Goal: Task Accomplishment & Management: Manage account settings

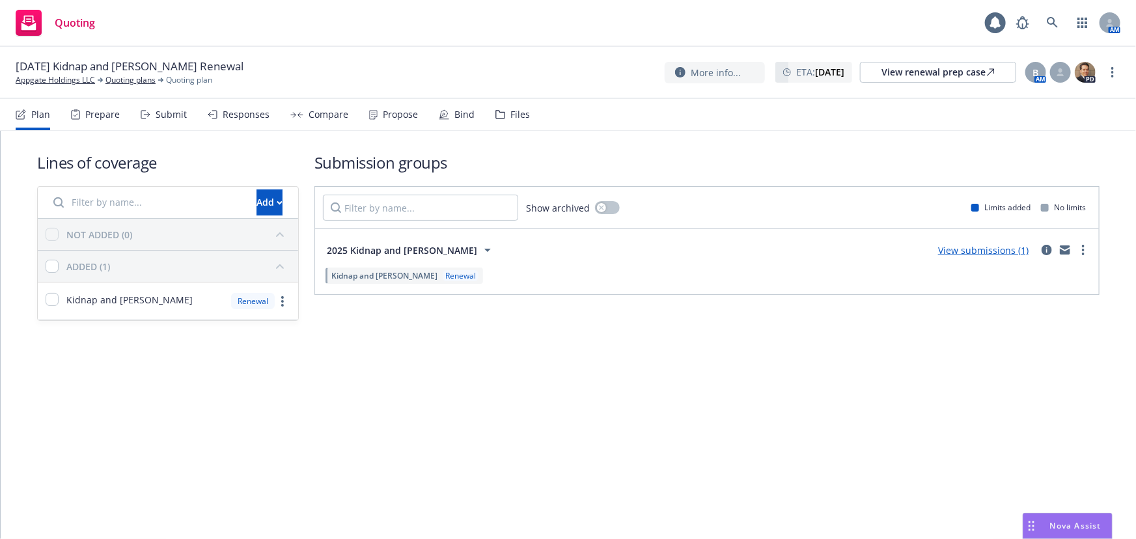
click at [521, 112] on div "Files" at bounding box center [520, 114] width 20 height 10
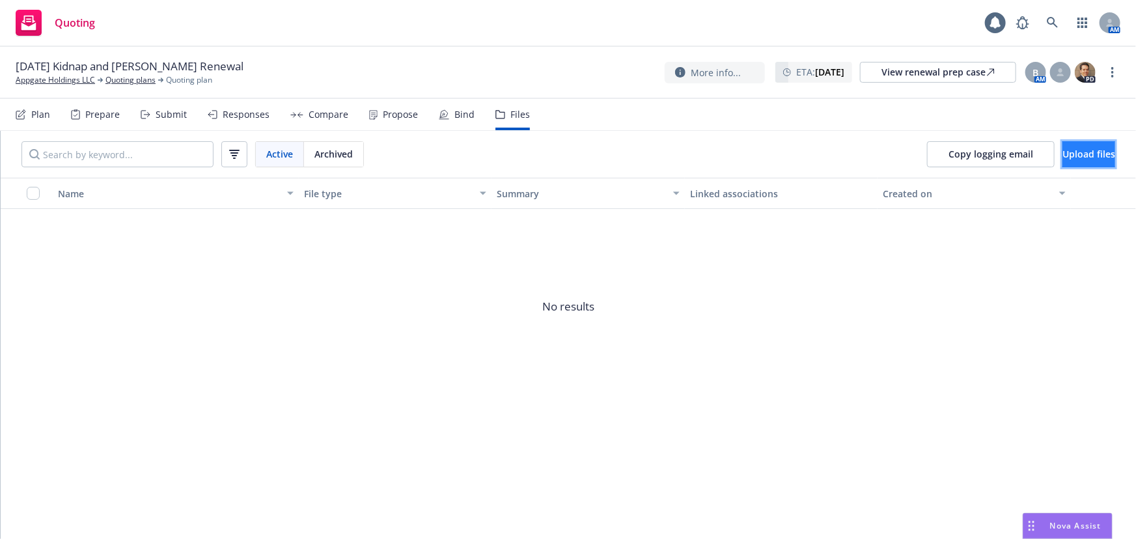
click at [1068, 161] on button "Upload files" at bounding box center [1088, 154] width 53 height 26
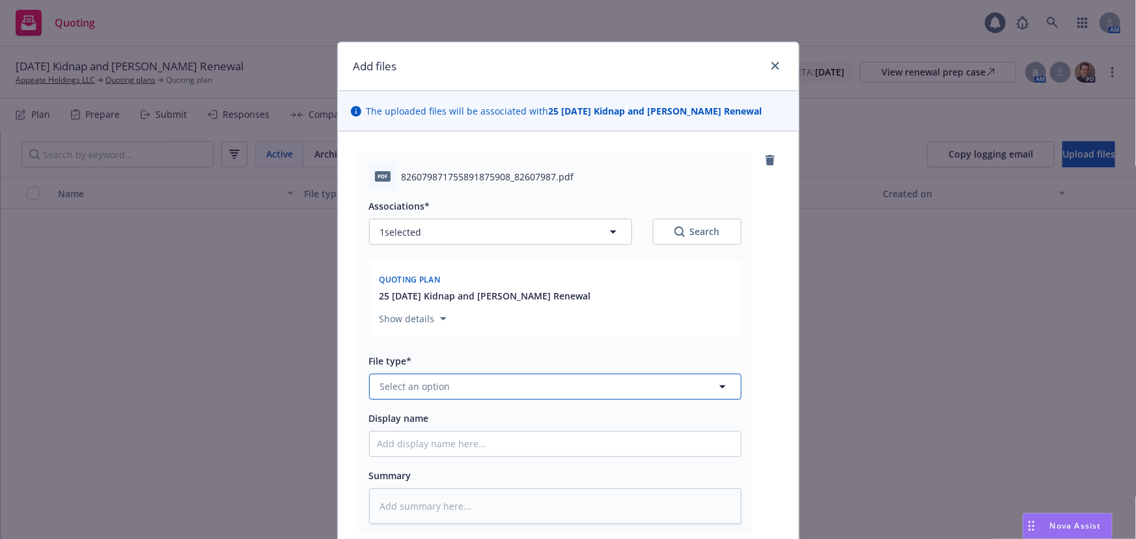
click at [404, 396] on button "Select an option" at bounding box center [555, 387] width 372 height 26
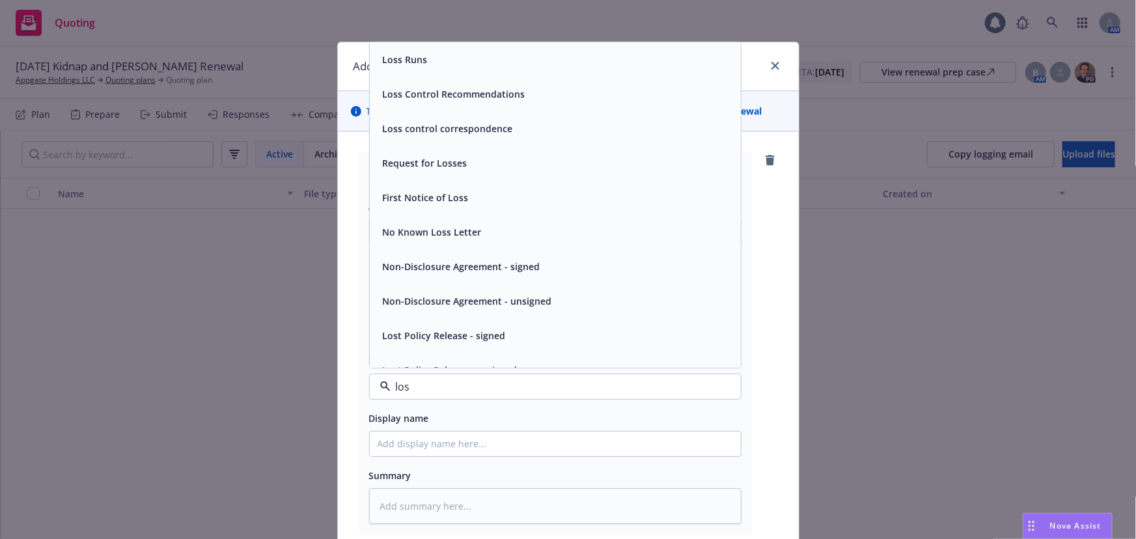
type input "loss"
click at [637, 49] on div "Loss Runs" at bounding box center [555, 59] width 371 height 35
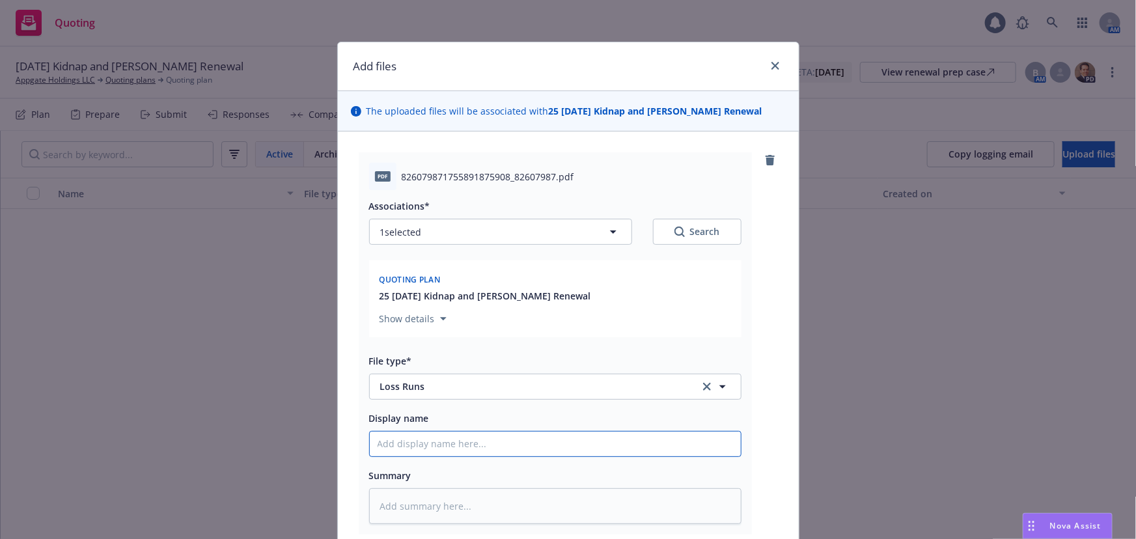
click at [414, 454] on input "Display name" at bounding box center [555, 444] width 371 height 25
type textarea "x"
type input "0"
type textarea "x"
type input "00"
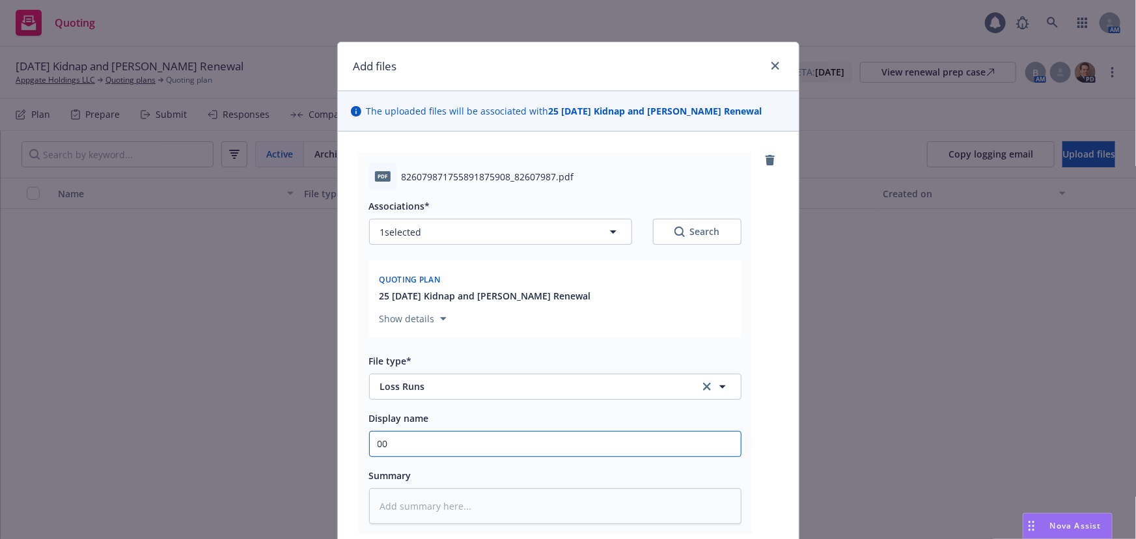
type textarea "x"
type input "00 A"
type textarea "x"
type input "00 App"
type textarea "x"
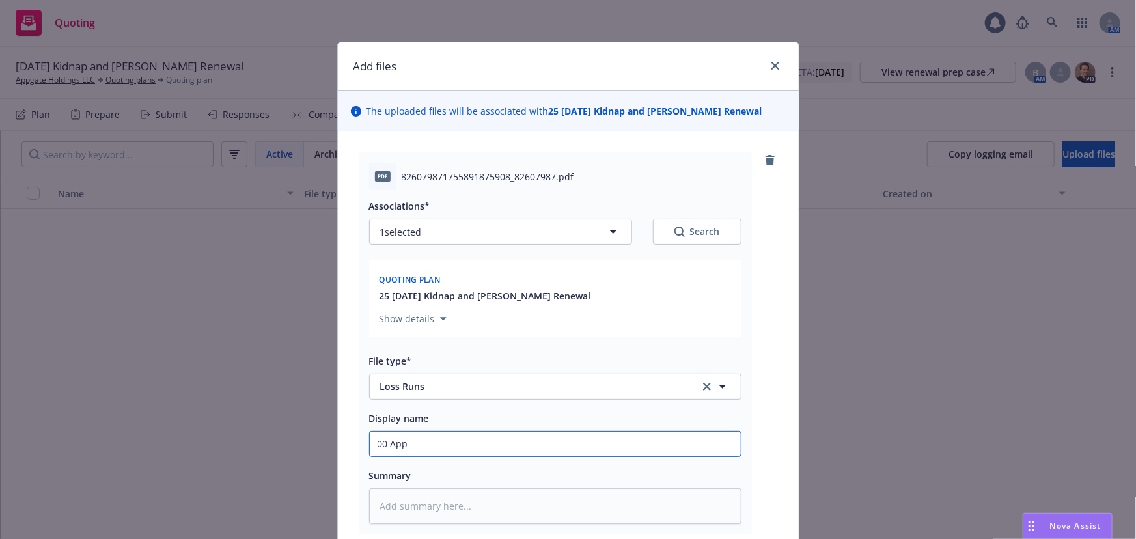
type input "00 Ap"
type textarea "x"
type input "00 A"
type textarea "x"
type input "00"
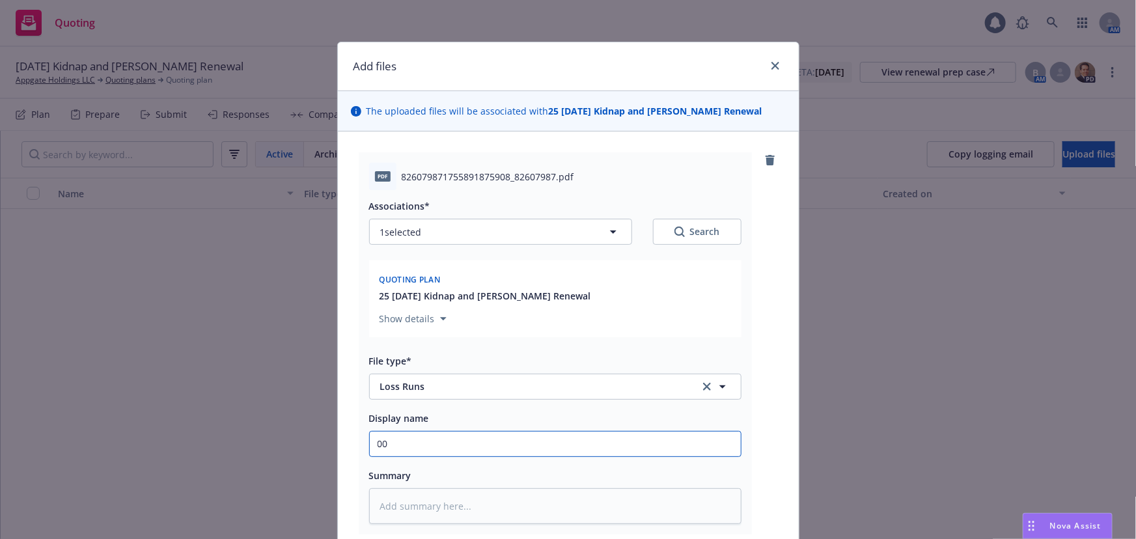
type textarea "x"
type input "00"
type textarea "x"
type input "0"
type textarea "x"
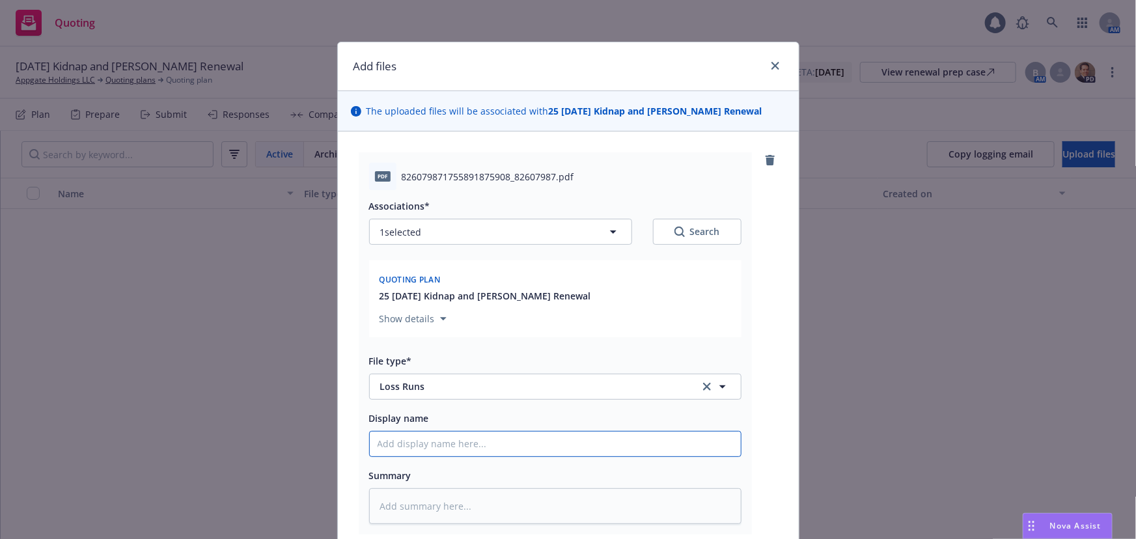
type input "A"
type textarea "x"
type input "Ap"
type textarea "x"
type input "App"
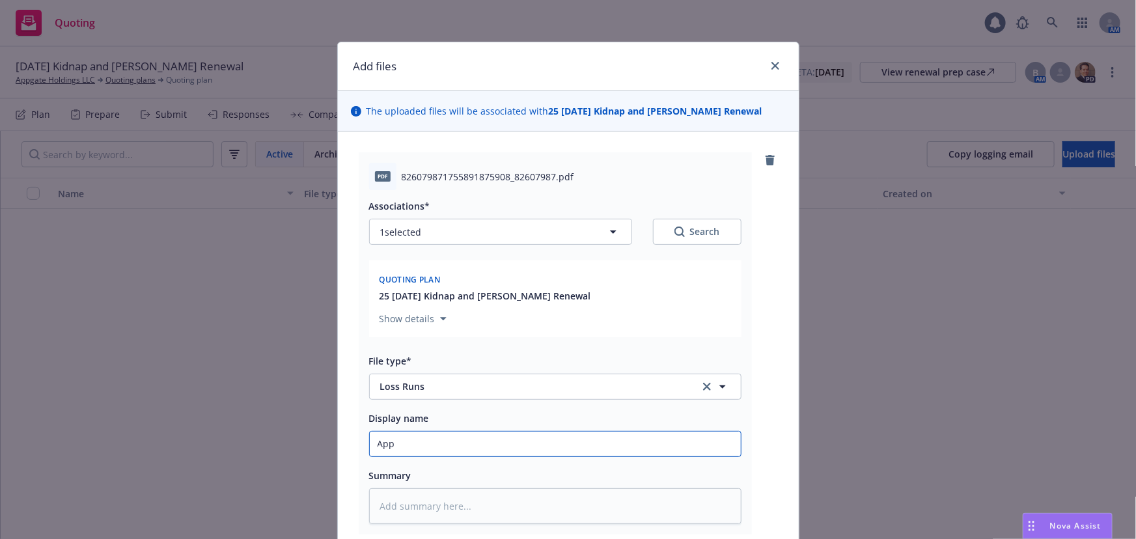
type textarea "x"
type input "AppG"
type textarea "x"
type input "AppGa"
type textarea "x"
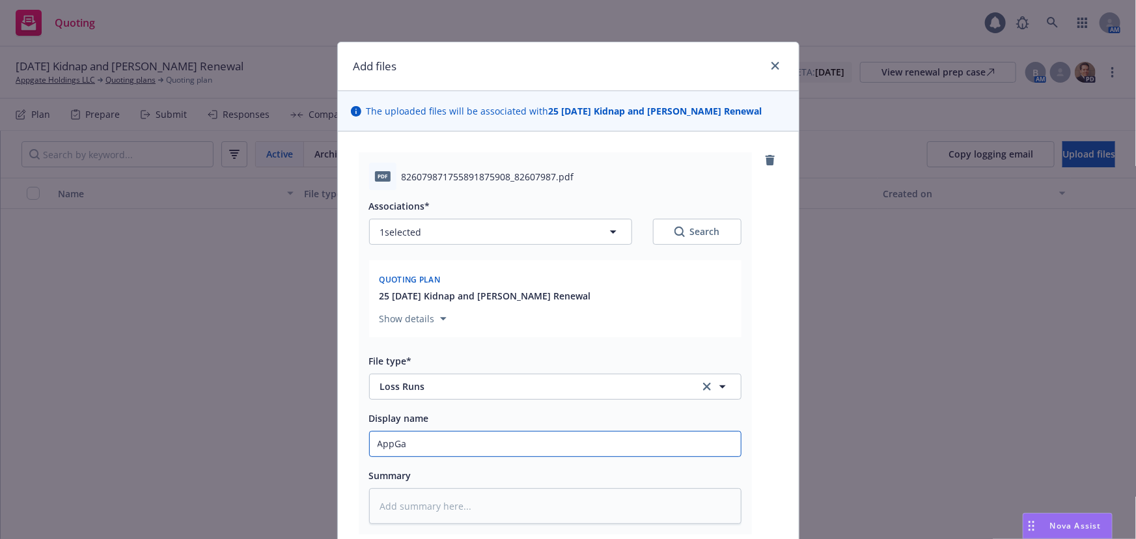
type input "AppGat"
type textarea "x"
type input "AppGate"
type textarea "x"
type input "AppGate"
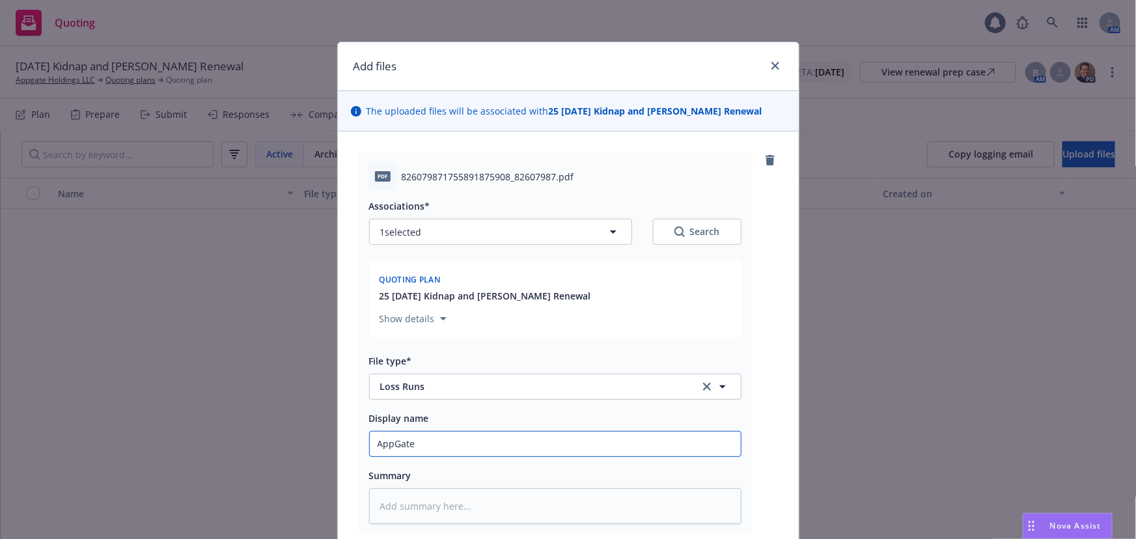
type textarea "x"
type input "AppGate E"
type textarea "x"
type input "AppGate EL"
type textarea "x"
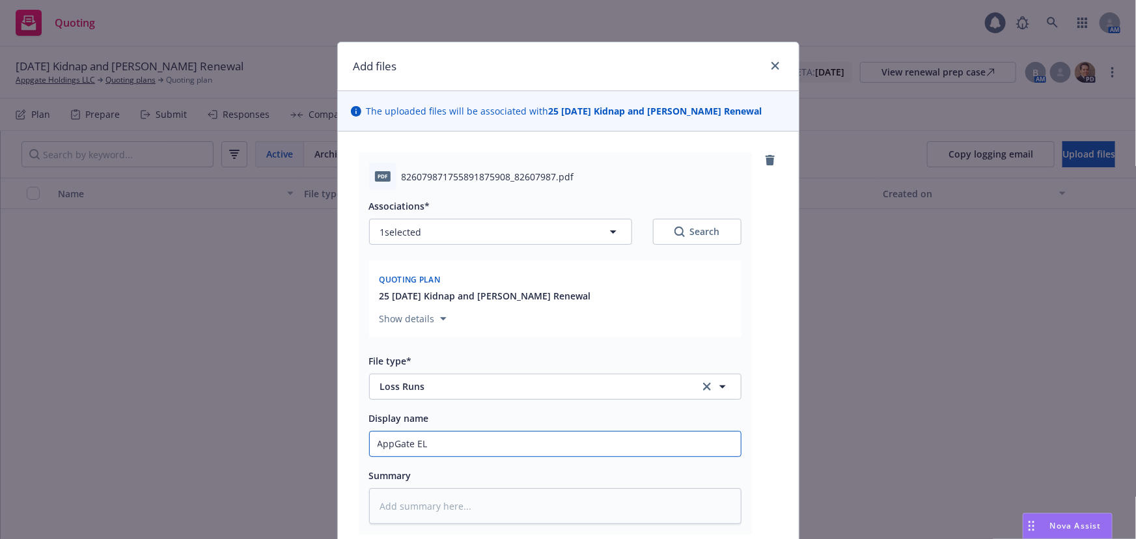
type input "AppGate ELL"
type textarea "x"
type input "AppGate ELL"
type textarea "x"
type input "AppGate ELL l"
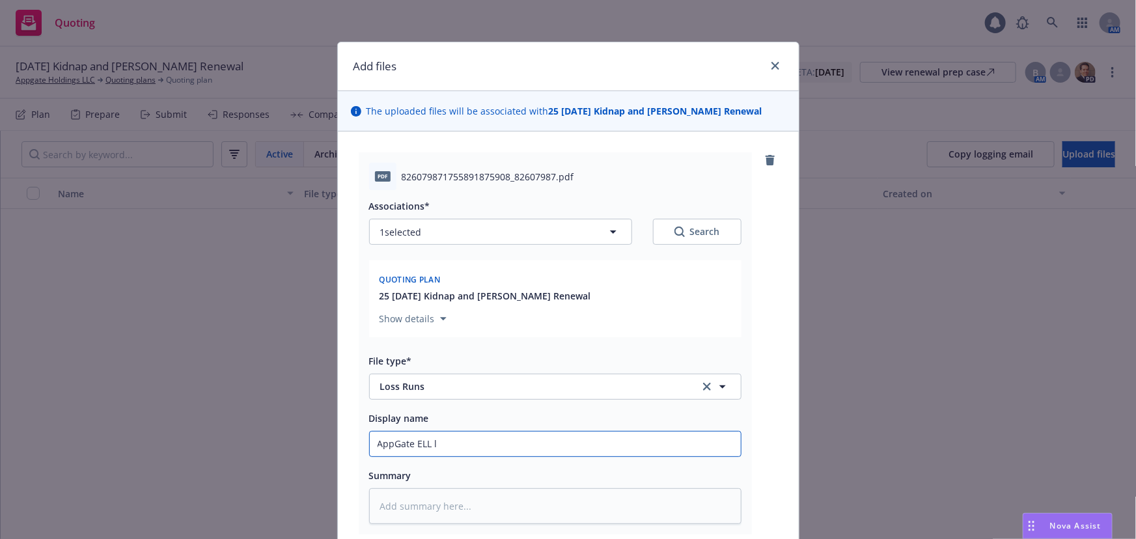
type textarea "x"
type input "AppGate ELL lo"
type textarea "x"
type input "AppGate ELL los"
type textarea "x"
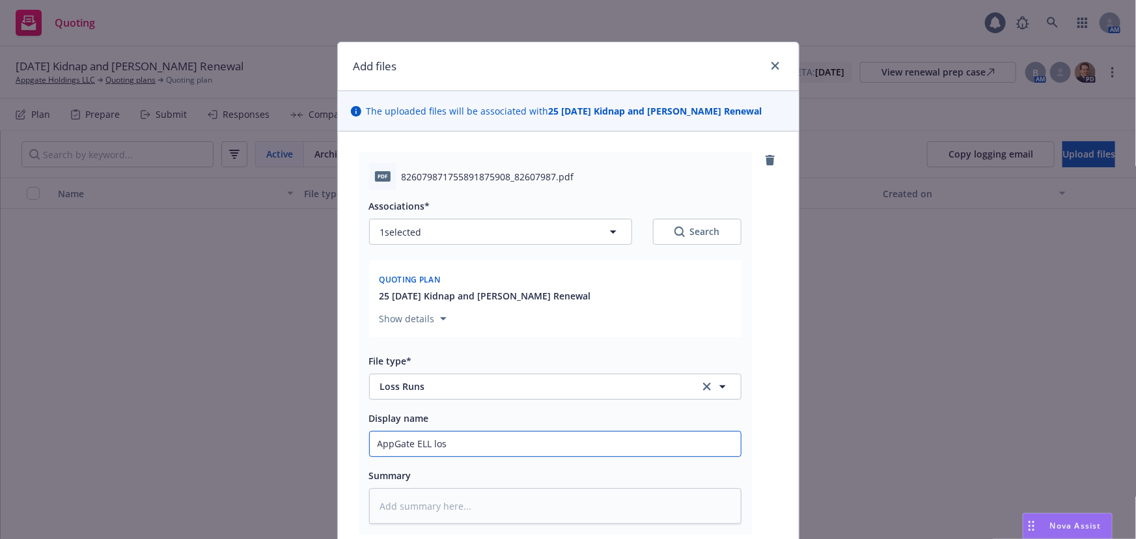
type input "AppGate ELL loss"
type textarea "x"
type input "AppGate ELL loss"
type textarea "x"
type input "AppGate ELL loss r"
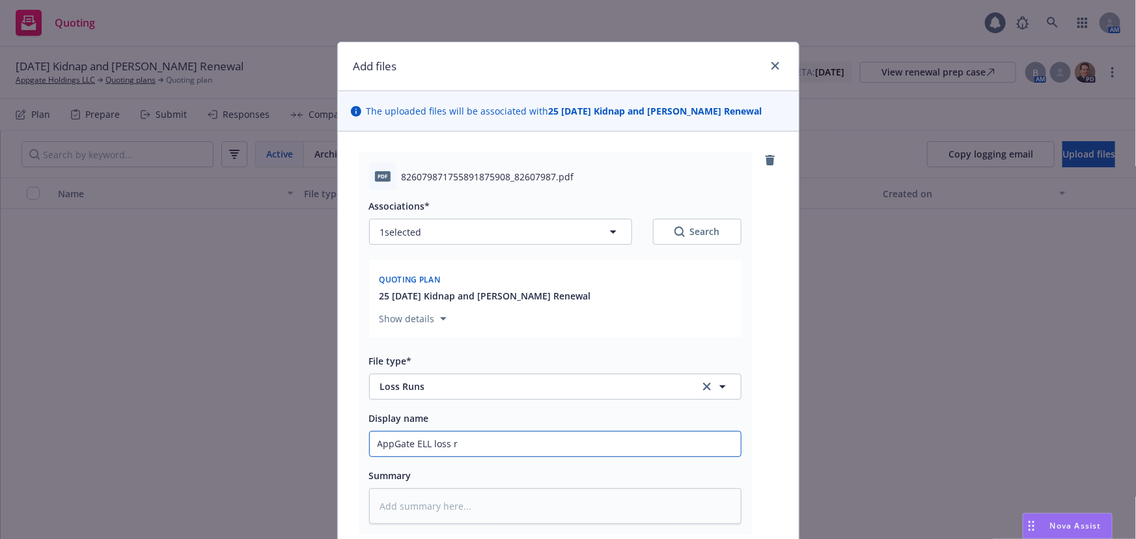
type textarea "x"
type input "AppGate ELL loss ru"
type textarea "x"
type input "AppGate ELL loss run"
type textarea "x"
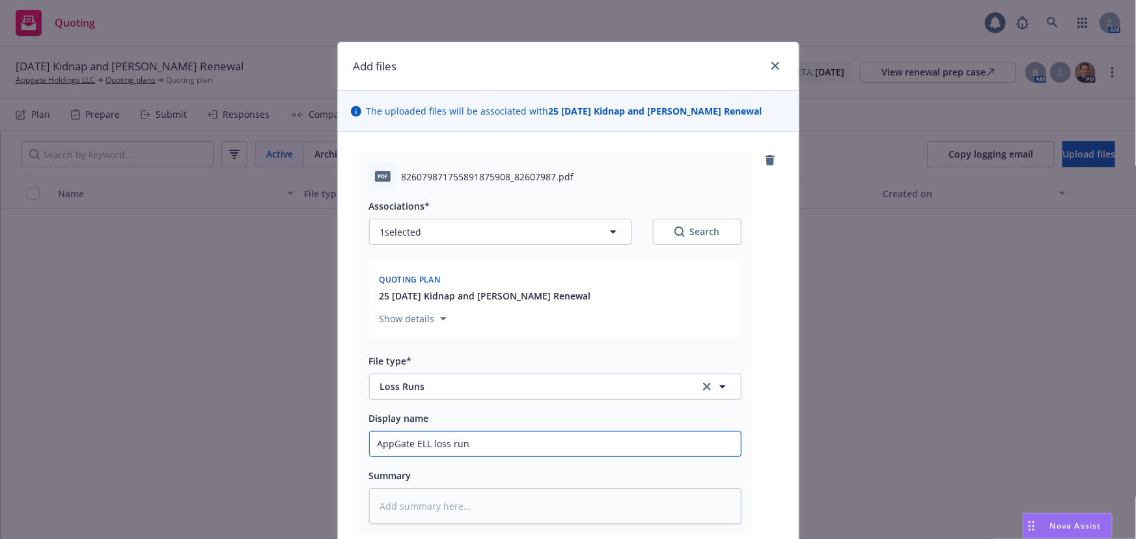
type input "AppGate ELL loss runs"
type textarea "x"
type input "AppGate ELL loss runs"
type textarea "x"
type input "AppGate ELL loss runs v"
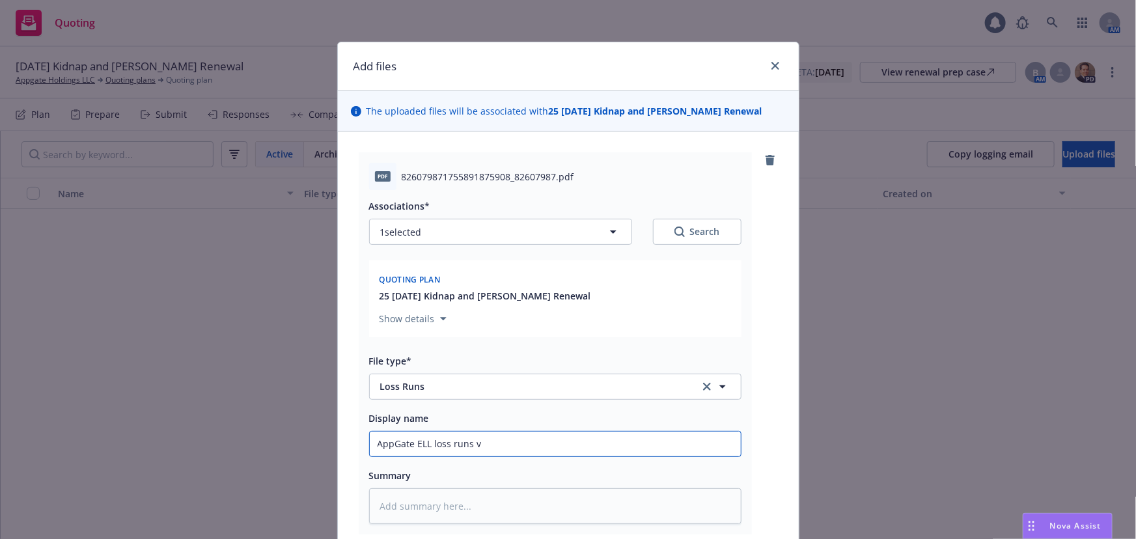
type textarea "x"
type input "AppGate ELL loss runs v8"
type textarea "x"
type input "AppGate ELL loss runs v8."
type textarea "x"
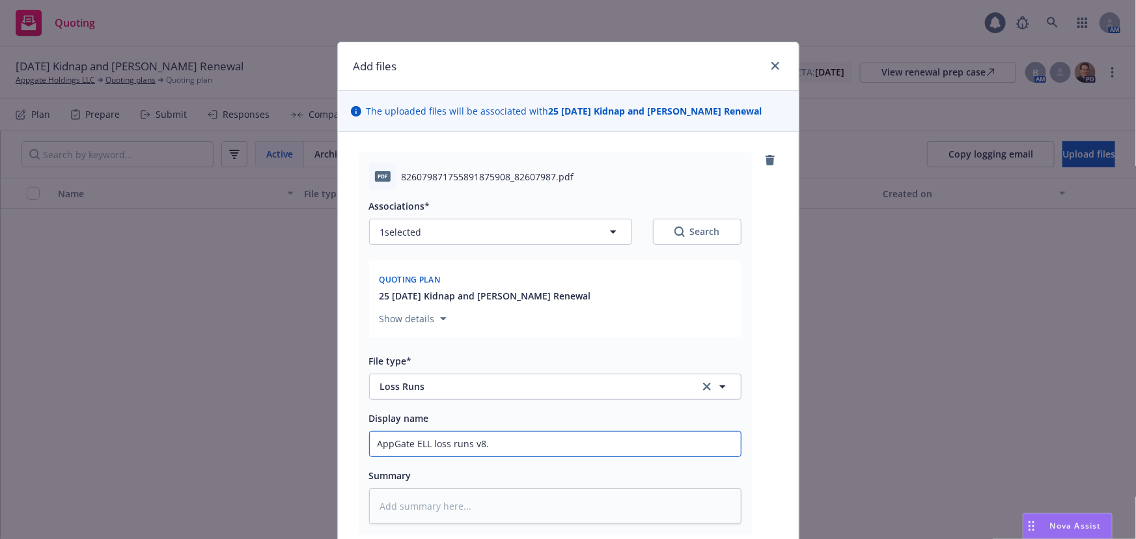
type input "AppGate ELL loss runs v8.2"
type textarea "x"
type input "AppGate ELL loss runs v8.22"
type textarea "x"
type input "AppGate ELL loss runs v8.22."
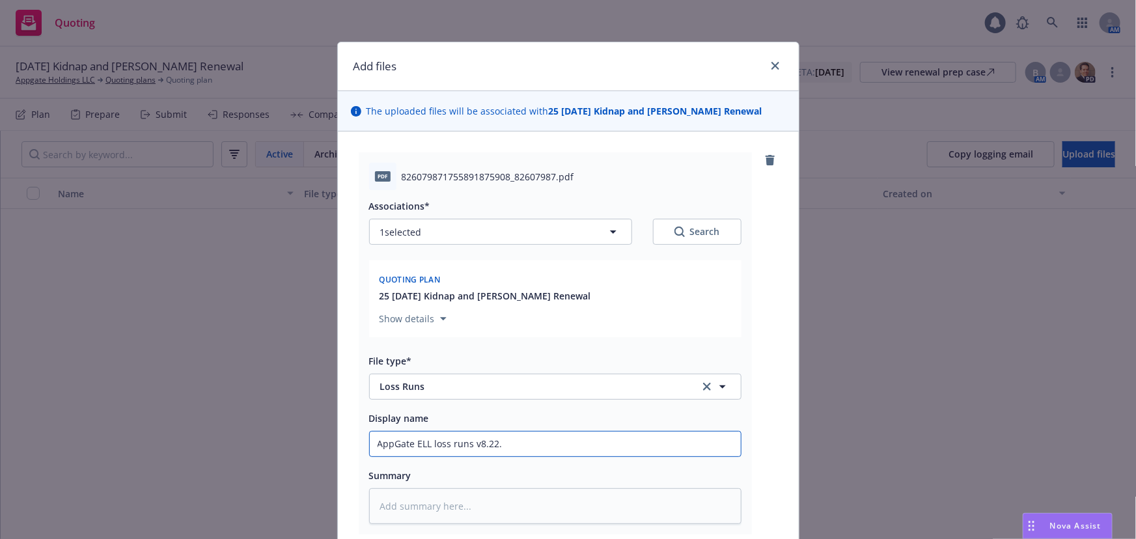
type textarea "x"
type input "AppGate ELL loss runs v8.22.2"
type textarea "x"
type input "AppGate ELL loss runs v8.22.25"
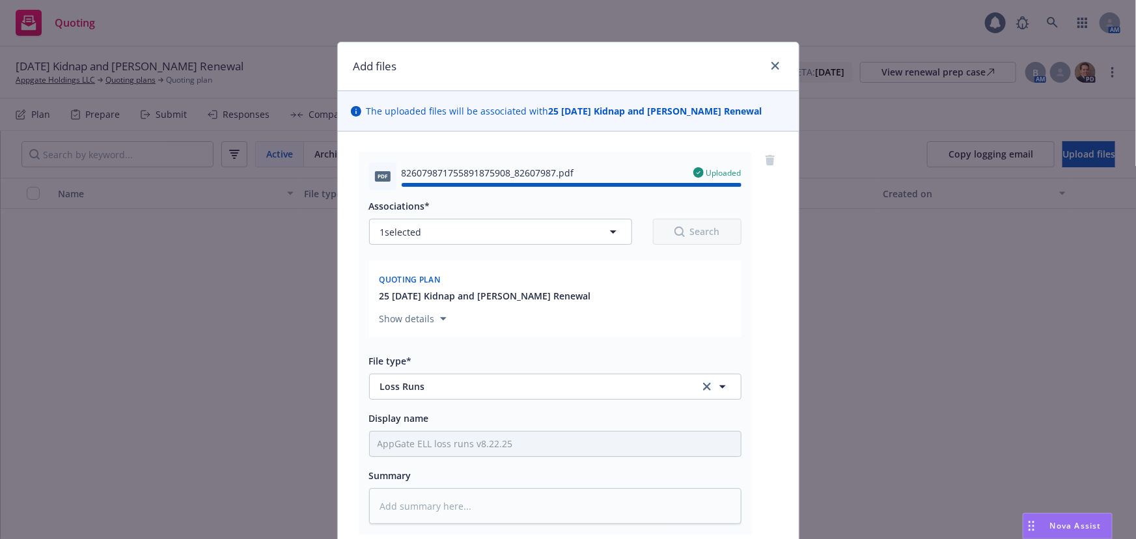
type textarea "x"
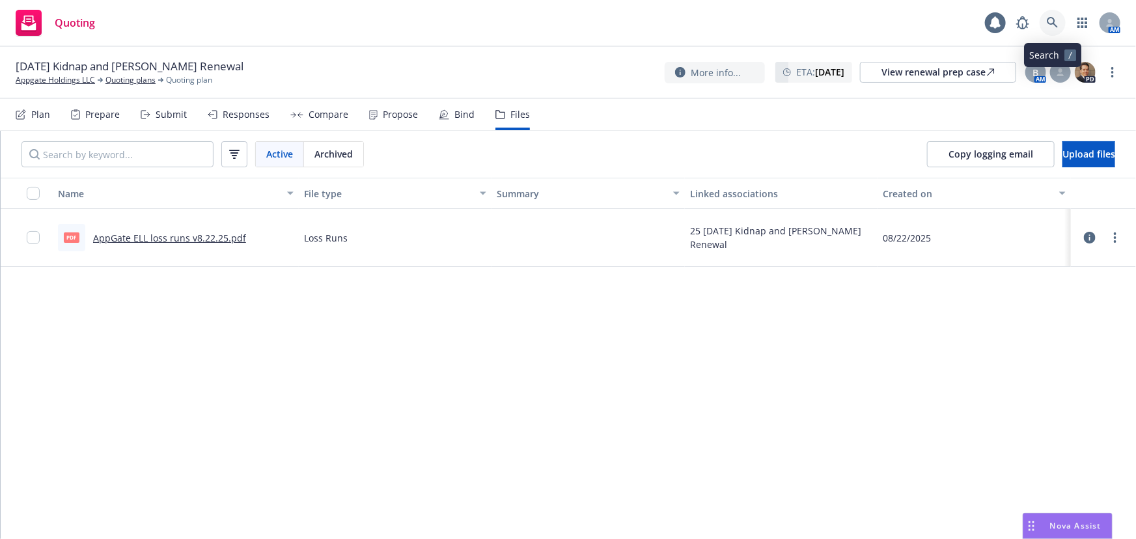
click at [1062, 27] on link at bounding box center [1053, 23] width 26 height 26
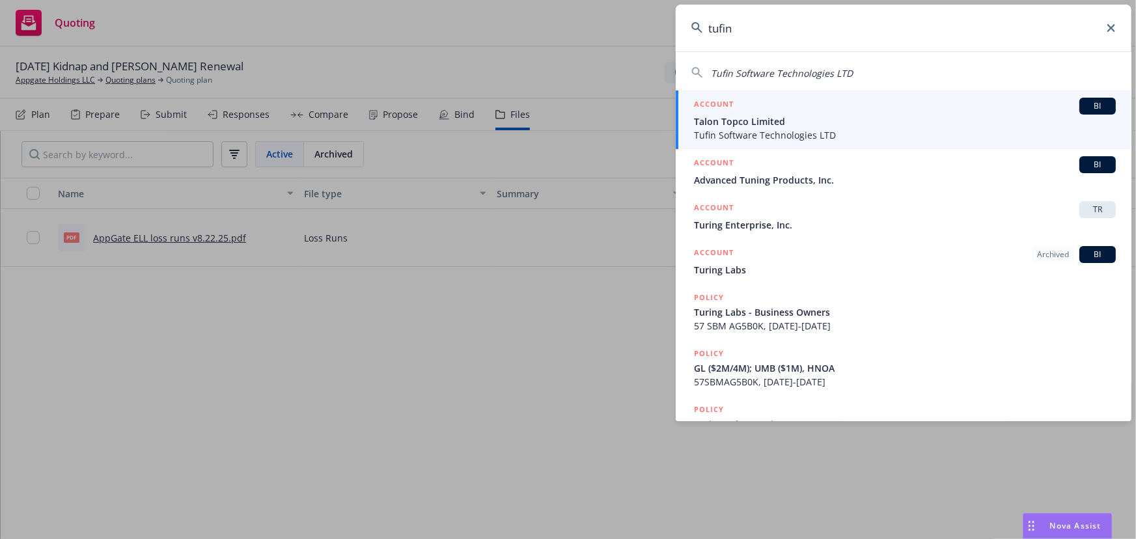
type input "tufin"
click at [900, 116] on span "Talon Topco Limited" at bounding box center [905, 122] width 422 height 14
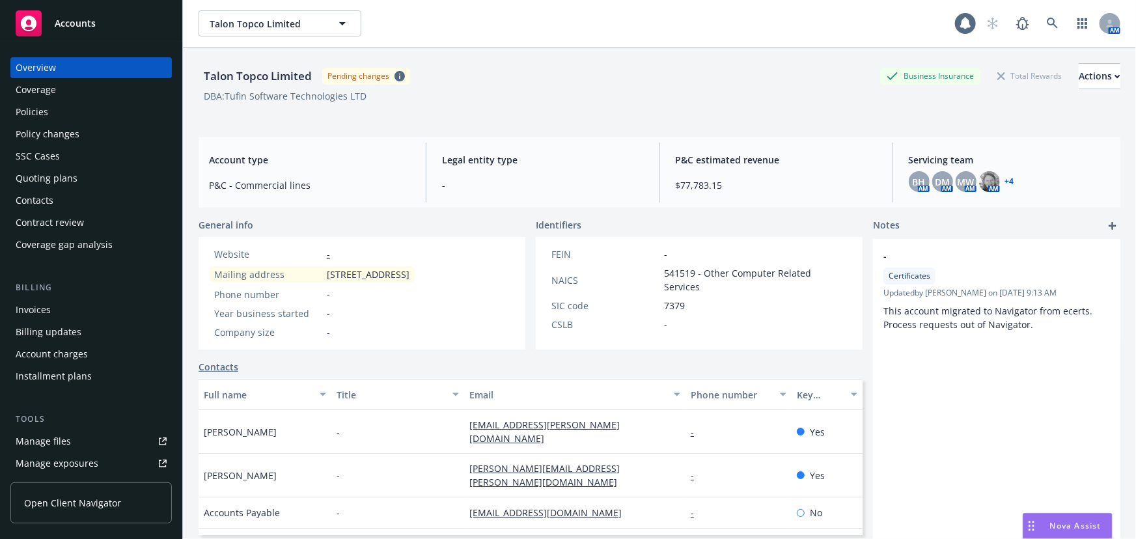
click at [62, 176] on div "Quoting plans" at bounding box center [47, 178] width 62 height 21
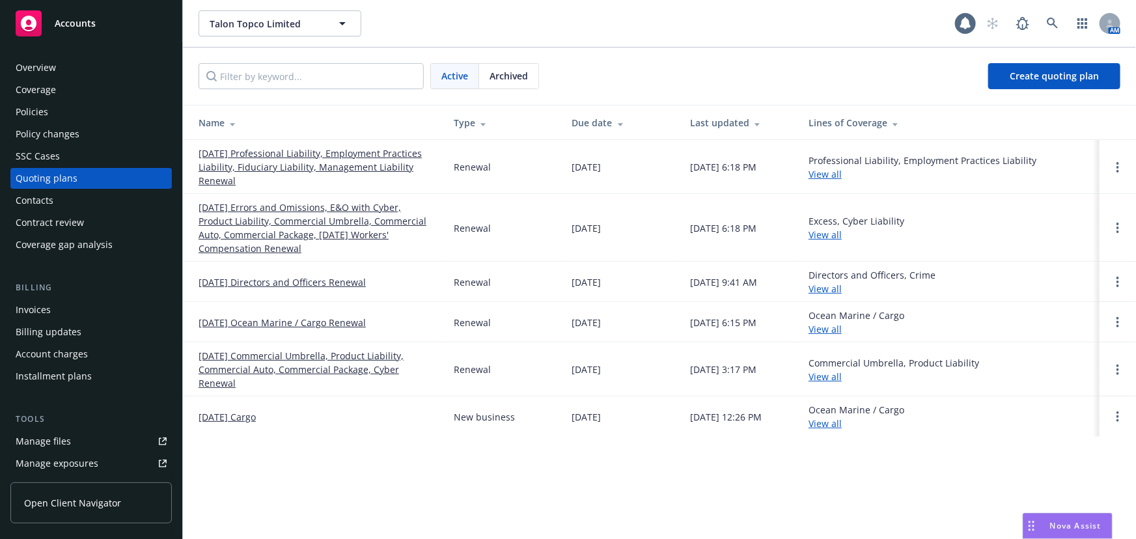
click at [368, 169] on link "[DATE] Professional Liability, Employment Practices Liability, Fiduciary Liabil…" at bounding box center [316, 166] width 234 height 41
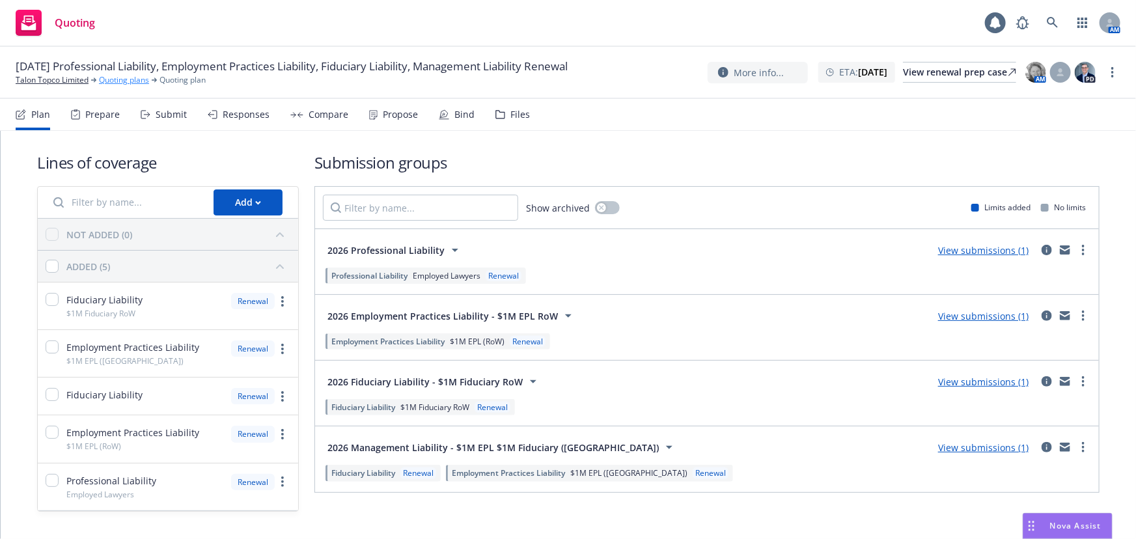
click at [115, 79] on link "Quoting plans" at bounding box center [124, 80] width 50 height 12
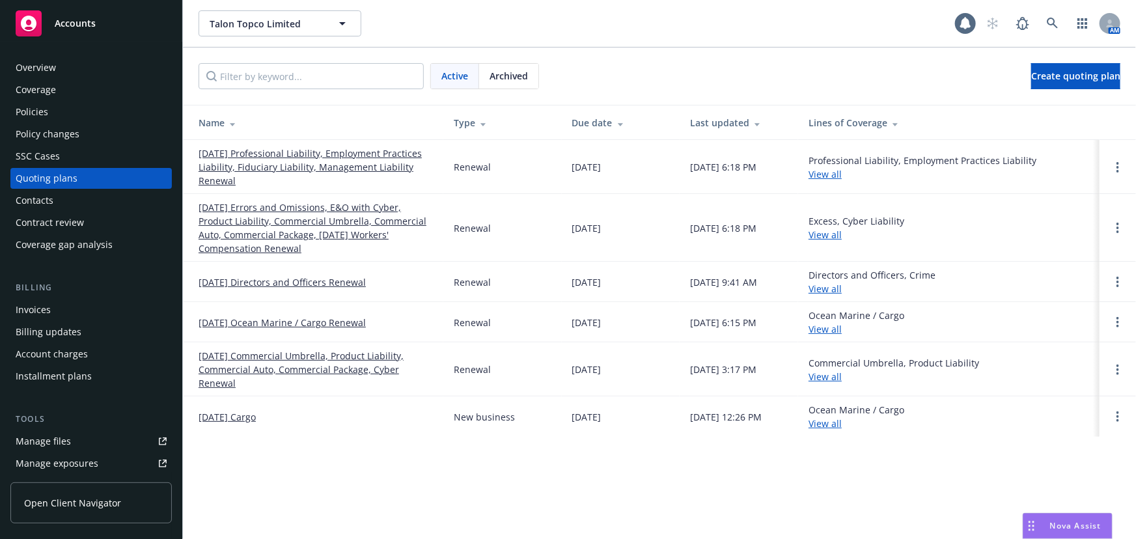
click at [335, 286] on link "[DATE] Directors and Officers Renewal" at bounding box center [282, 282] width 167 height 14
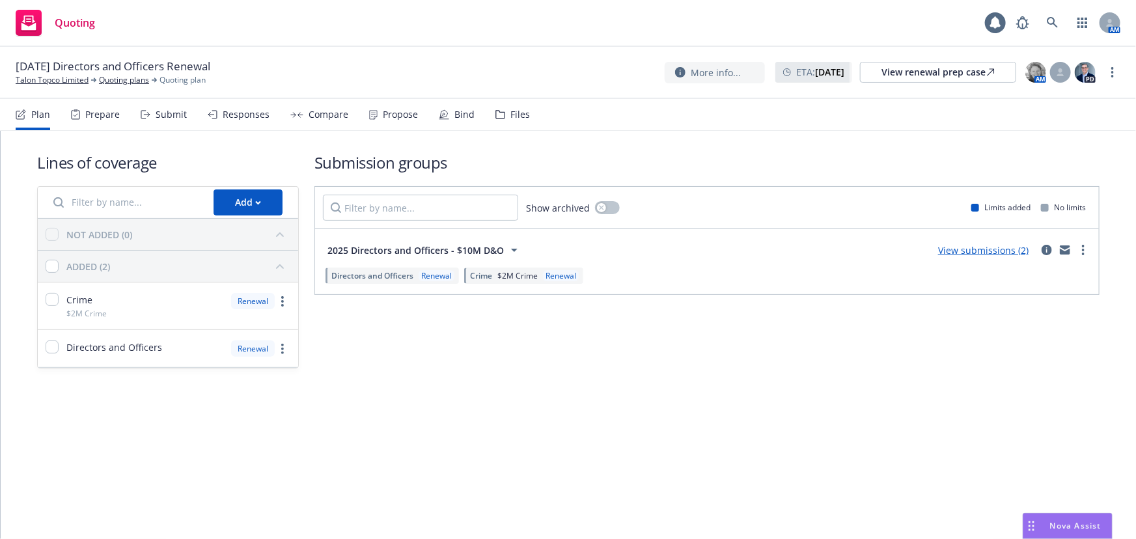
click at [454, 116] on div "Bind" at bounding box center [464, 114] width 20 height 10
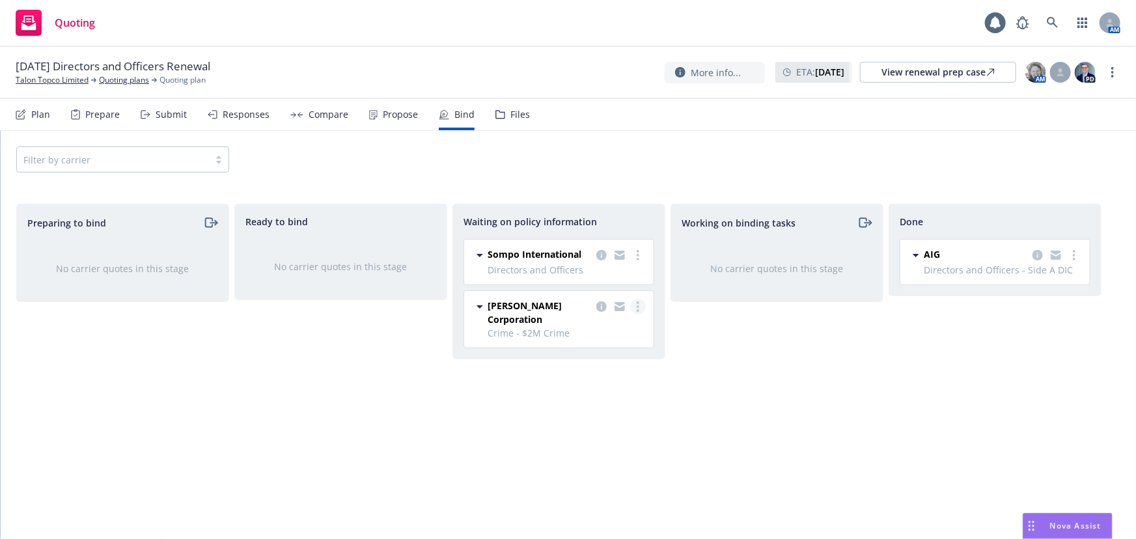
click at [639, 301] on circle "more" at bounding box center [638, 302] width 3 height 3
click at [620, 337] on span "Create policies" at bounding box center [575, 332] width 96 height 12
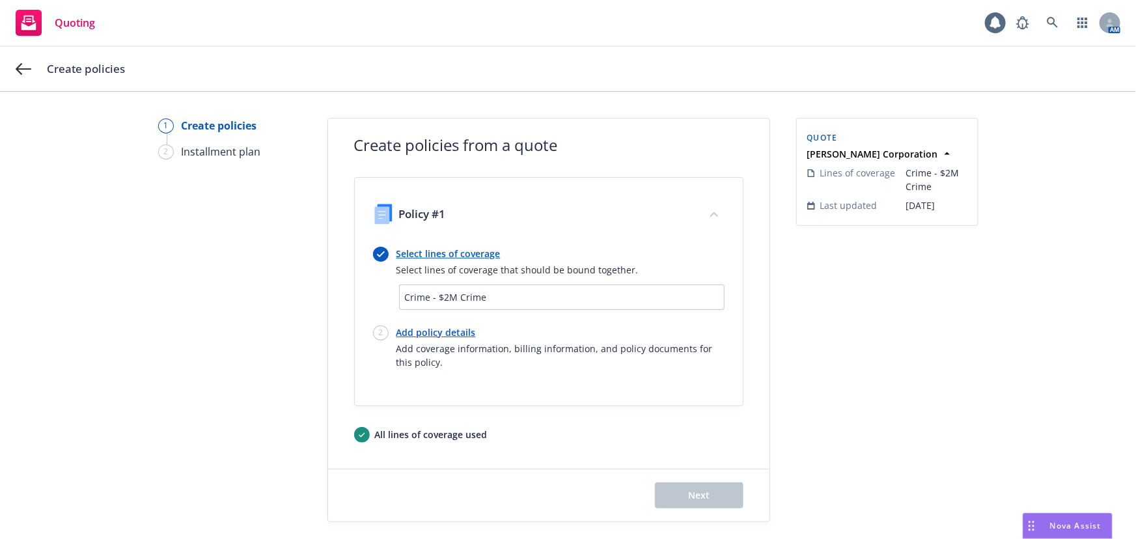
click at [475, 258] on link "Select lines of coverage" at bounding box center [517, 254] width 242 height 14
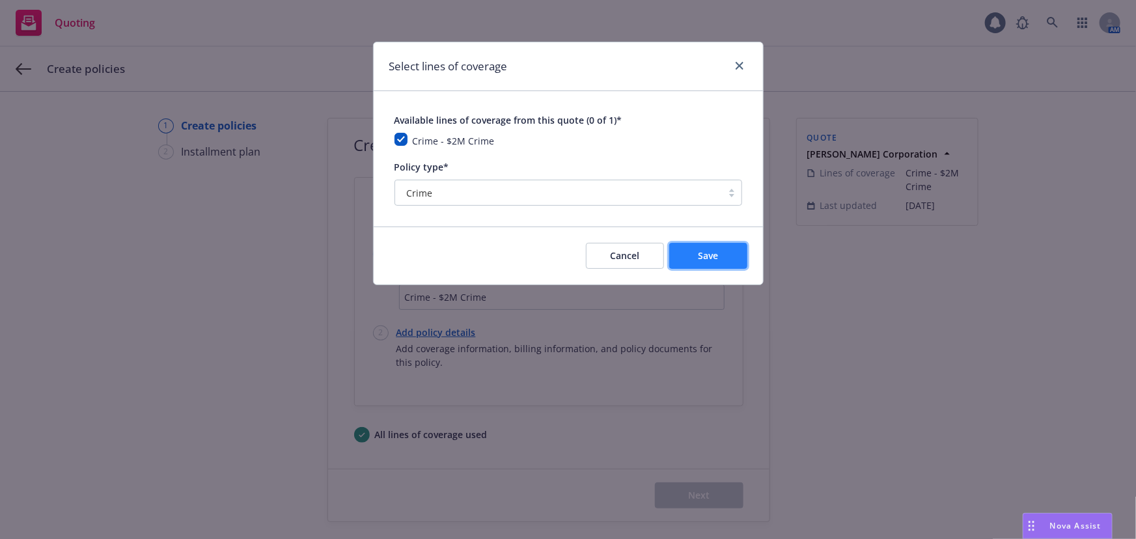
click at [709, 259] on span "Save" at bounding box center [708, 255] width 20 height 12
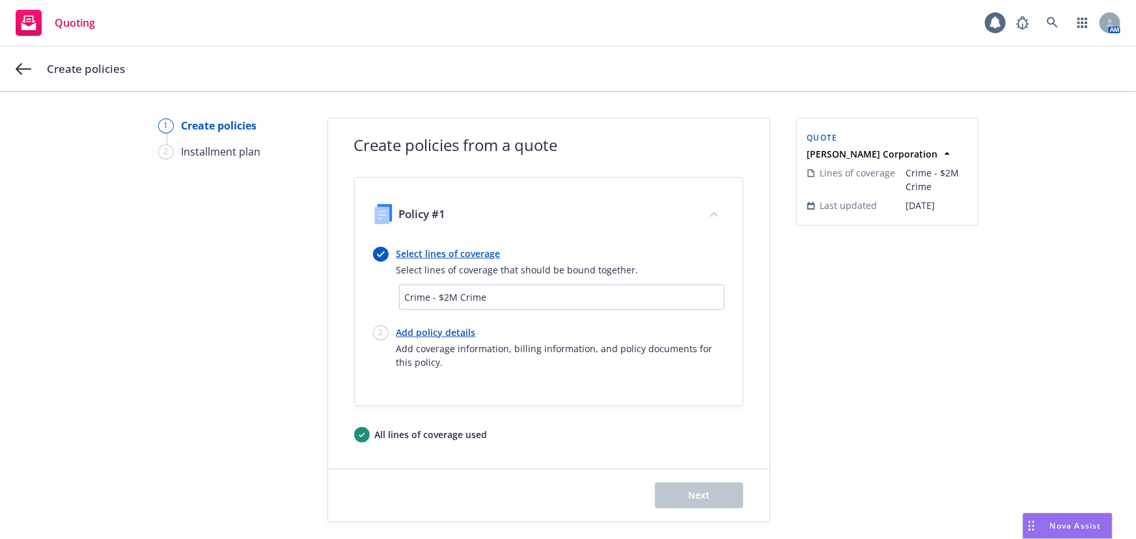
click at [426, 325] on link "Add policy details" at bounding box center [560, 332] width 328 height 14
select select "12"
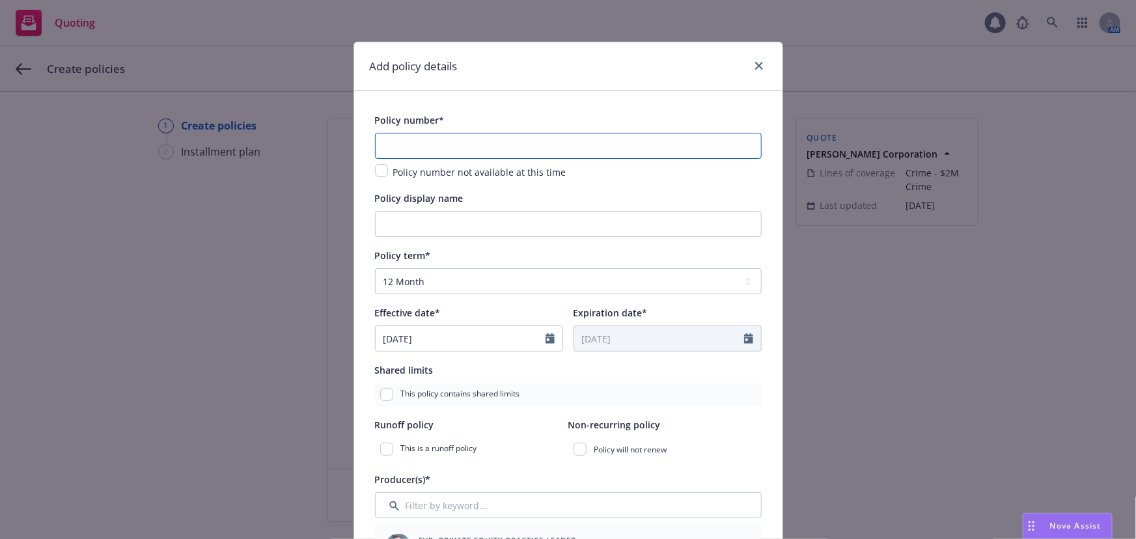
click at [472, 145] on input "text" at bounding box center [568, 146] width 387 height 26
paste input "BCCR-45005897-22"
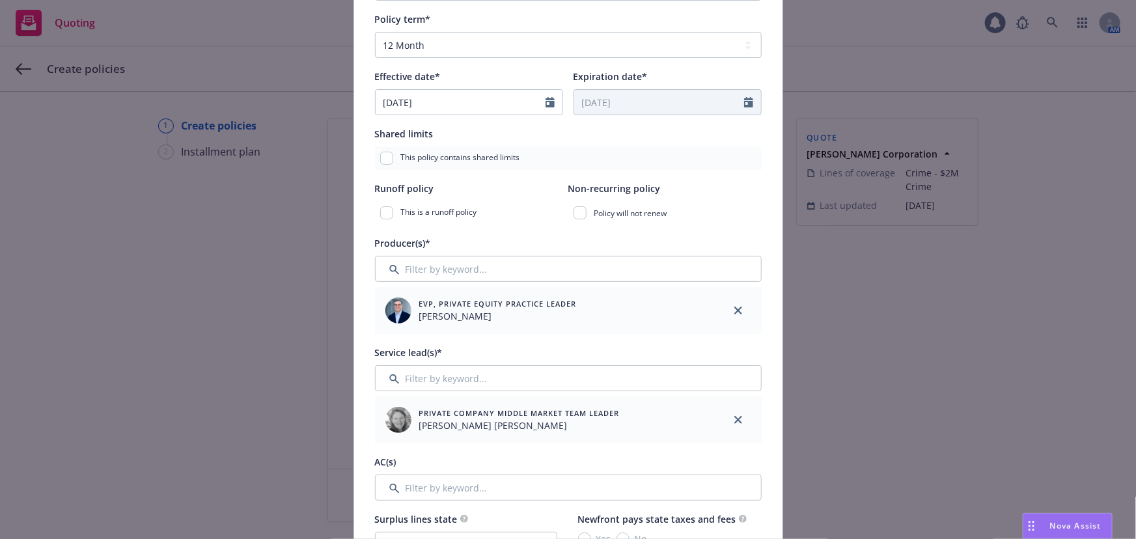
scroll to position [296, 0]
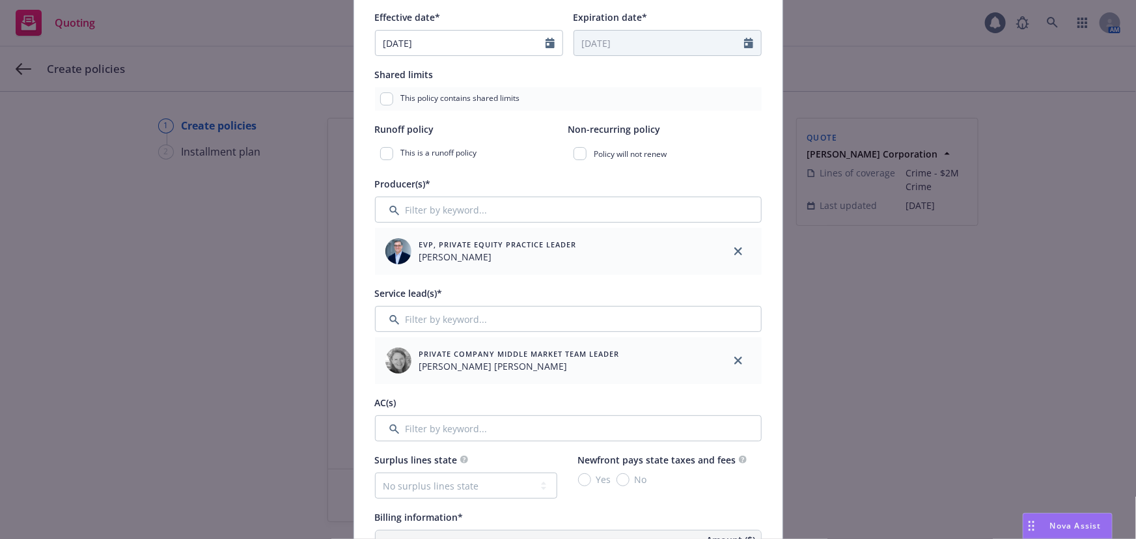
type input "BCCR-45005897-22"
click at [587, 326] on input "Filter by keyword..." at bounding box center [568, 319] width 387 height 26
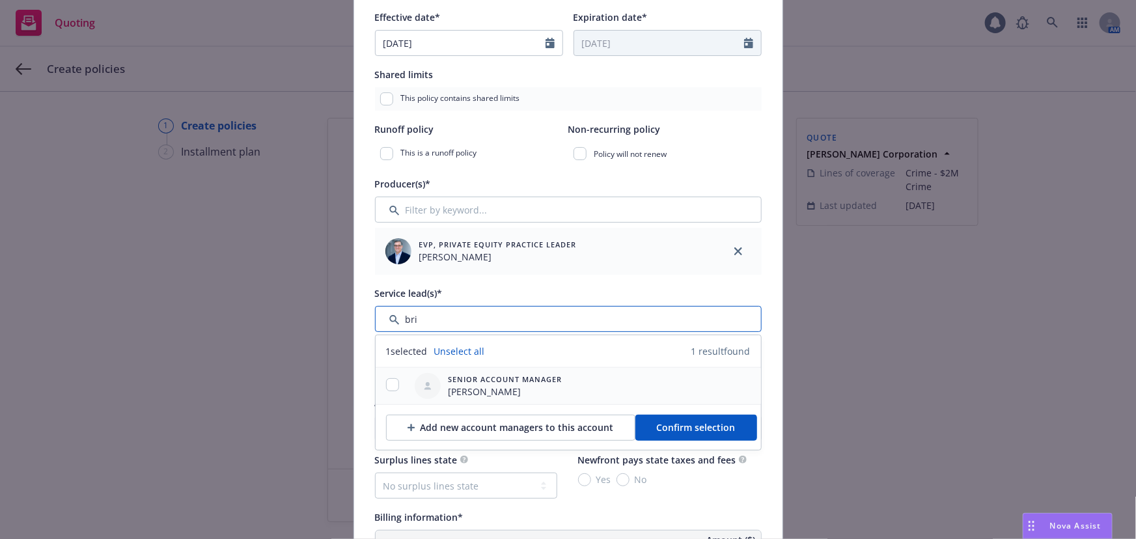
type input "bri"
click at [389, 387] on input "checkbox" at bounding box center [392, 384] width 13 height 13
checkbox input "true"
click at [704, 422] on span "Confirm selection" at bounding box center [696, 427] width 79 height 12
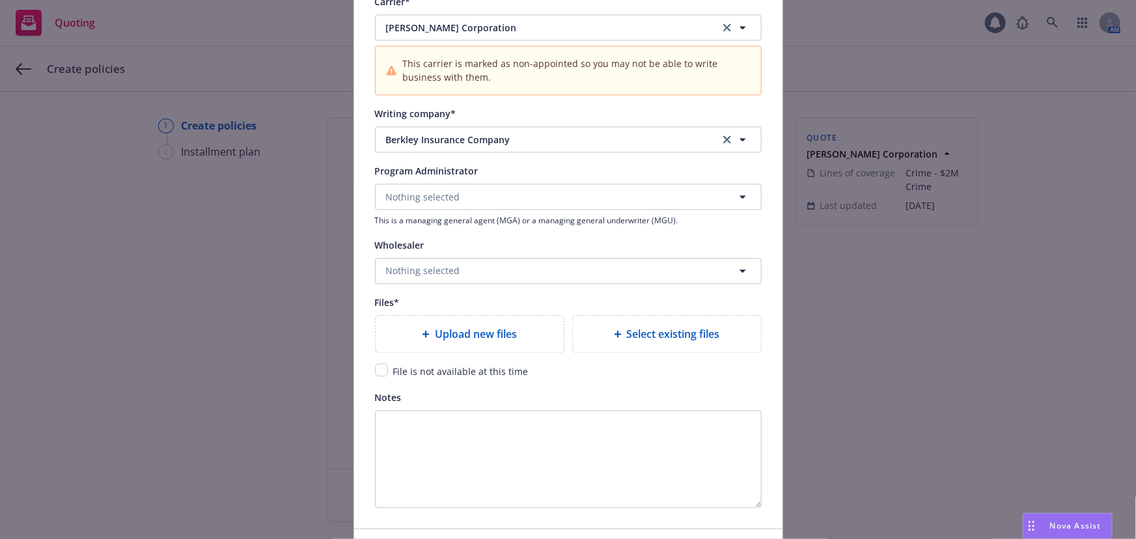
scroll to position [1450, 0]
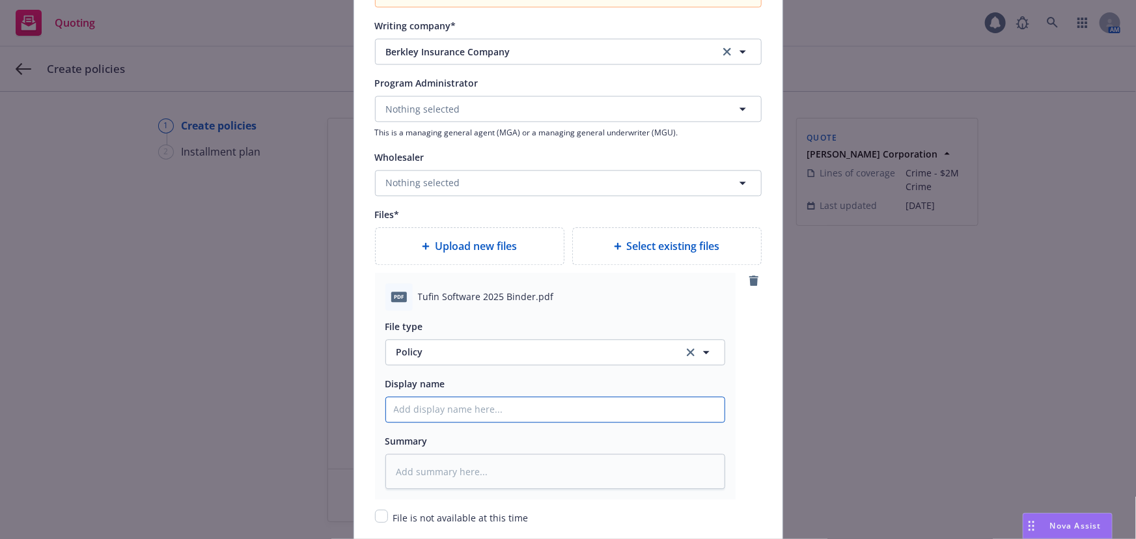
click at [402, 413] on input "Policy display name" at bounding box center [555, 409] width 338 height 25
click at [430, 346] on span "Policy" at bounding box center [532, 352] width 272 height 14
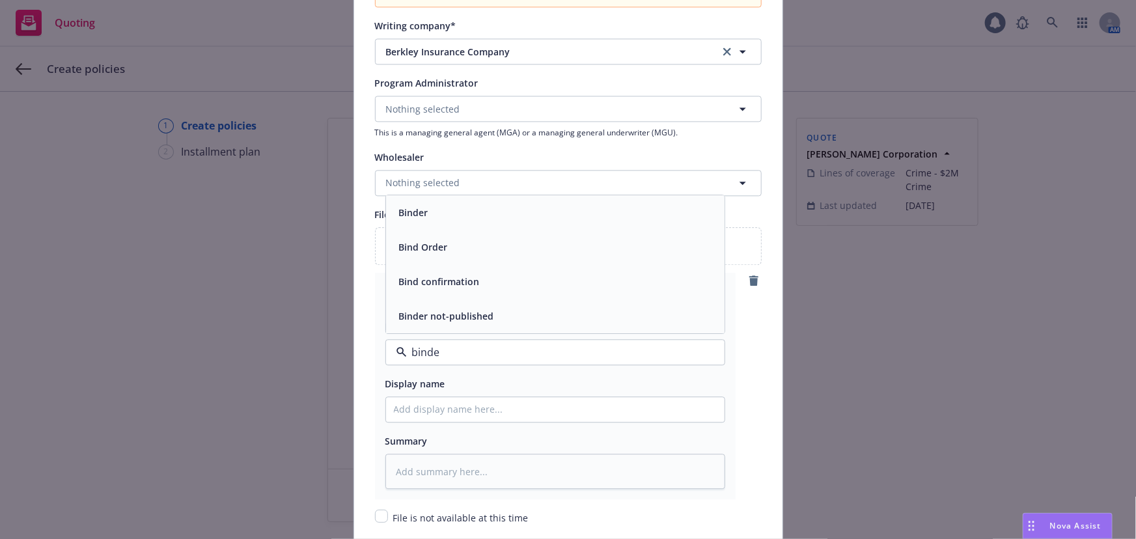
type input "binder"
click at [425, 285] on div "Binder" at bounding box center [412, 280] width 37 height 19
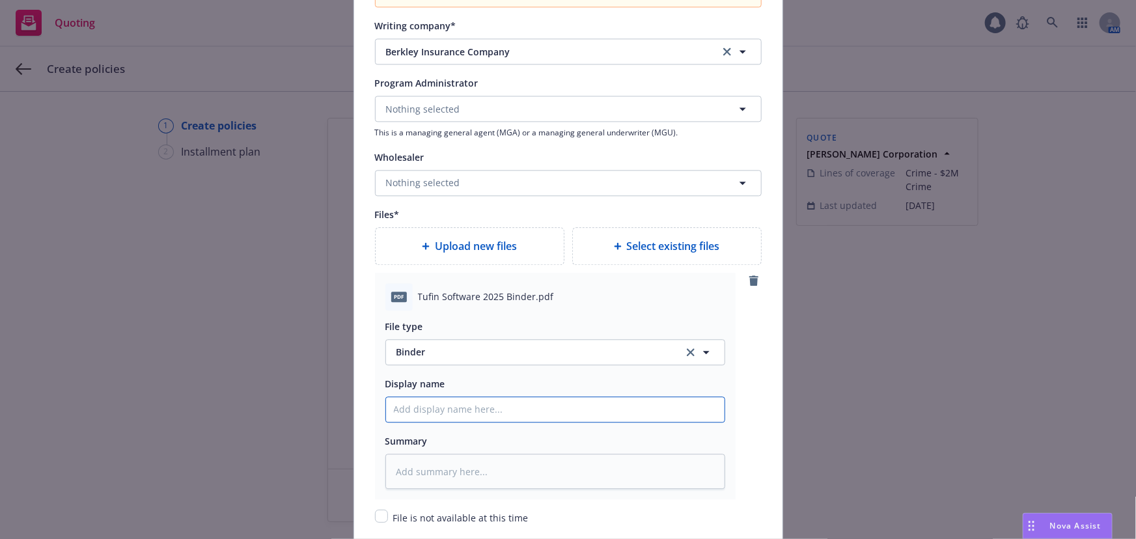
click at [430, 409] on input "Policy display name" at bounding box center [555, 409] width 338 height 25
type textarea "x"
type input "0"
type textarea "x"
type input "00"
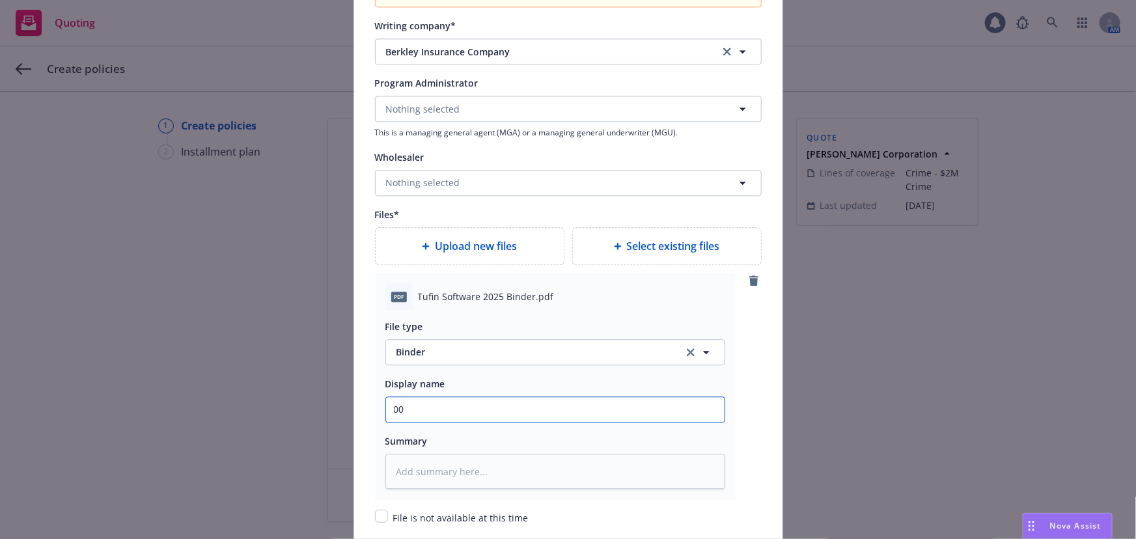
type textarea "x"
type input "00"
type textarea "x"
type input "00 T"
type textarea "x"
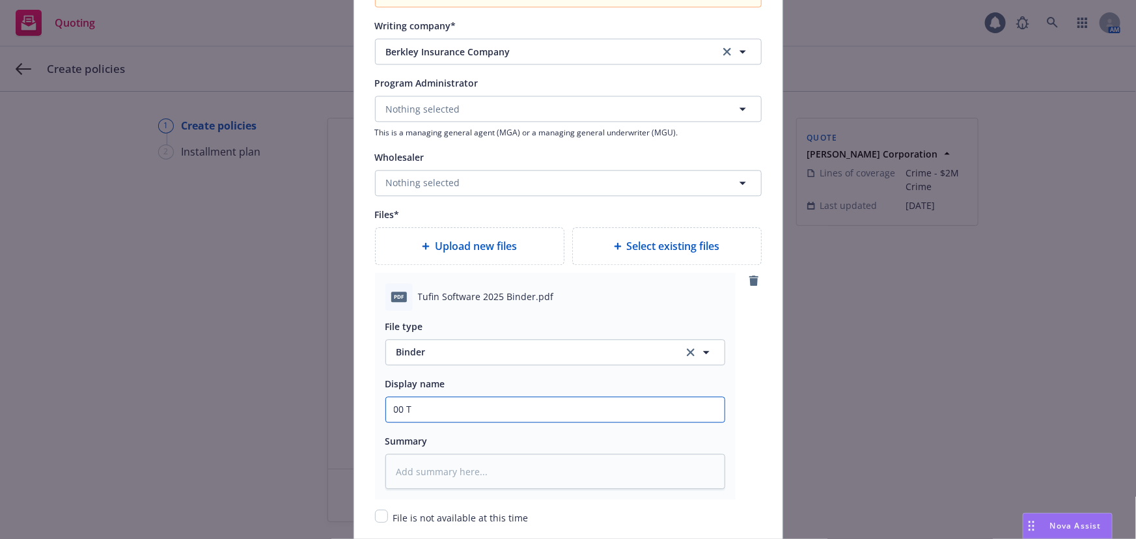
type input "00 Tu"
type textarea "x"
type input "00 Tuf"
type textarea "x"
type input "00 Tufi"
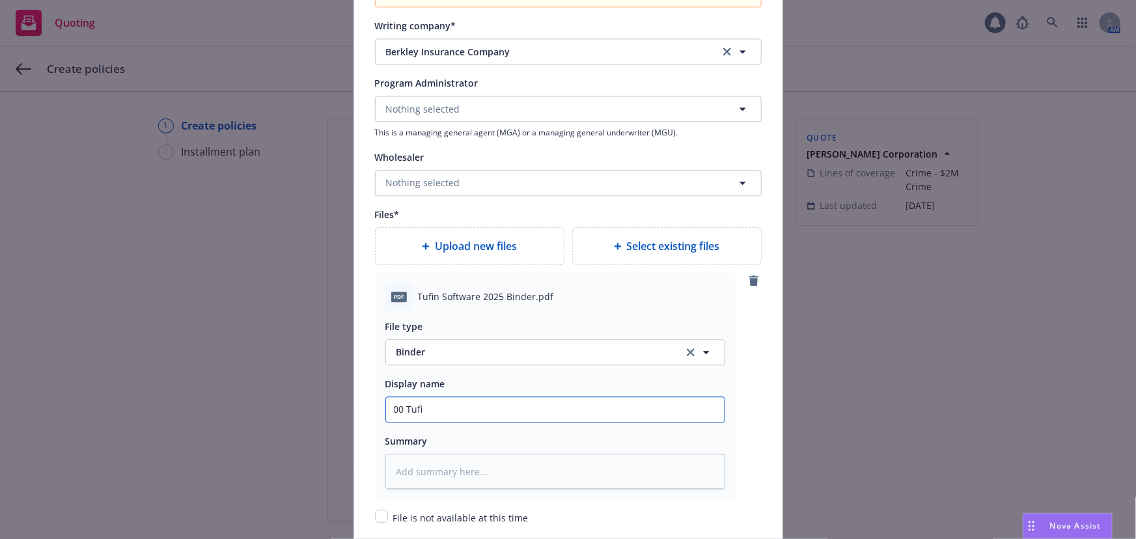
type textarea "x"
type input "00 Tufin"
type textarea "x"
type input "00 Tufin"
click at [441, 411] on input "00 Tufin" at bounding box center [555, 409] width 338 height 25
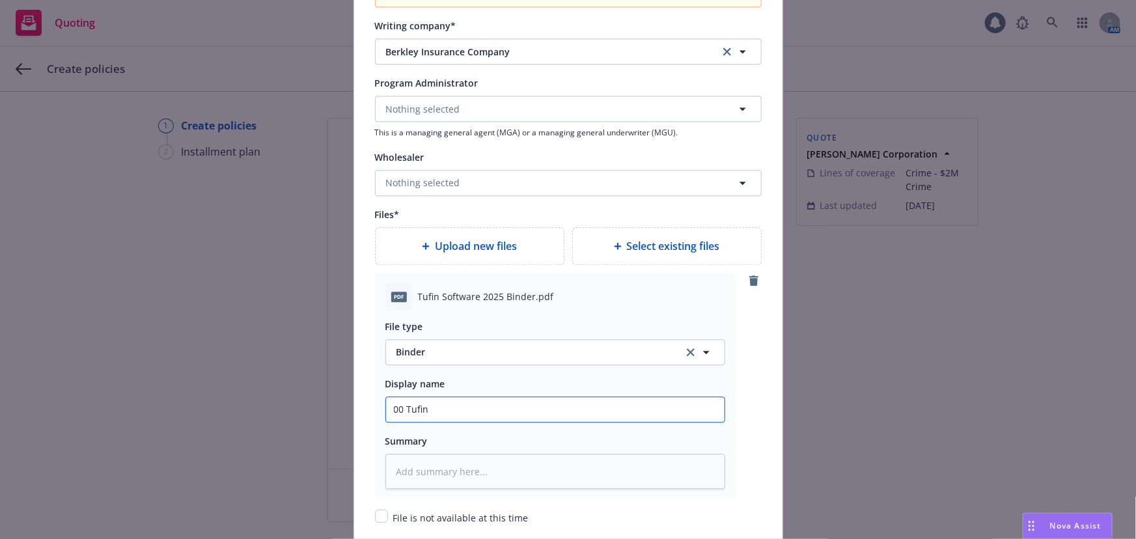
type textarea "x"
type input "00 Tufin S"
type textarea "x"
type input "00 Tufin Sof"
type textarea "x"
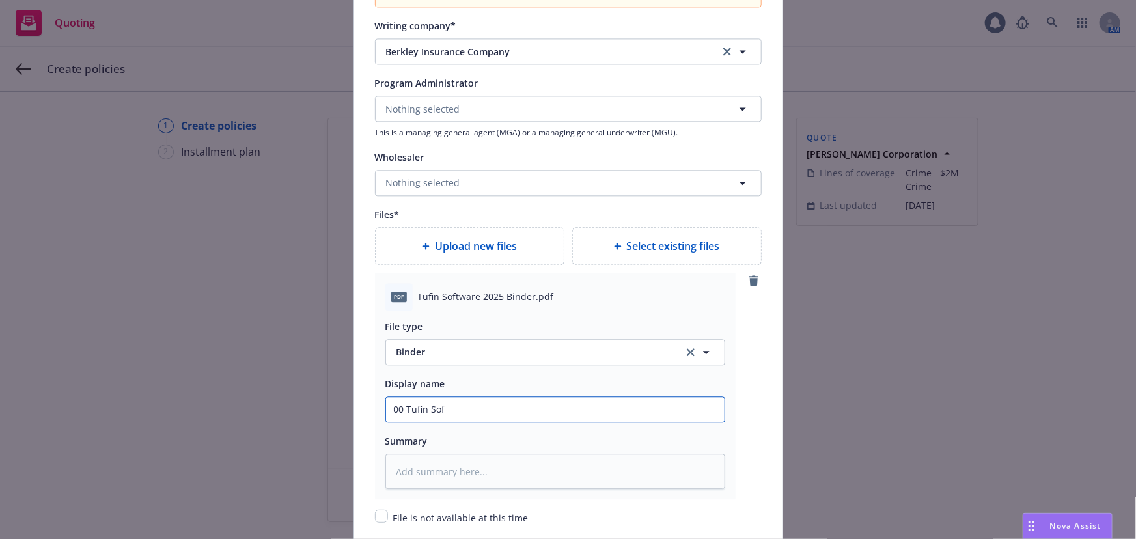
type input "00 Tufin Soft"
type textarea "x"
type input "00 Tufin Softw"
type textarea "x"
type input "00 Tufin Softwa"
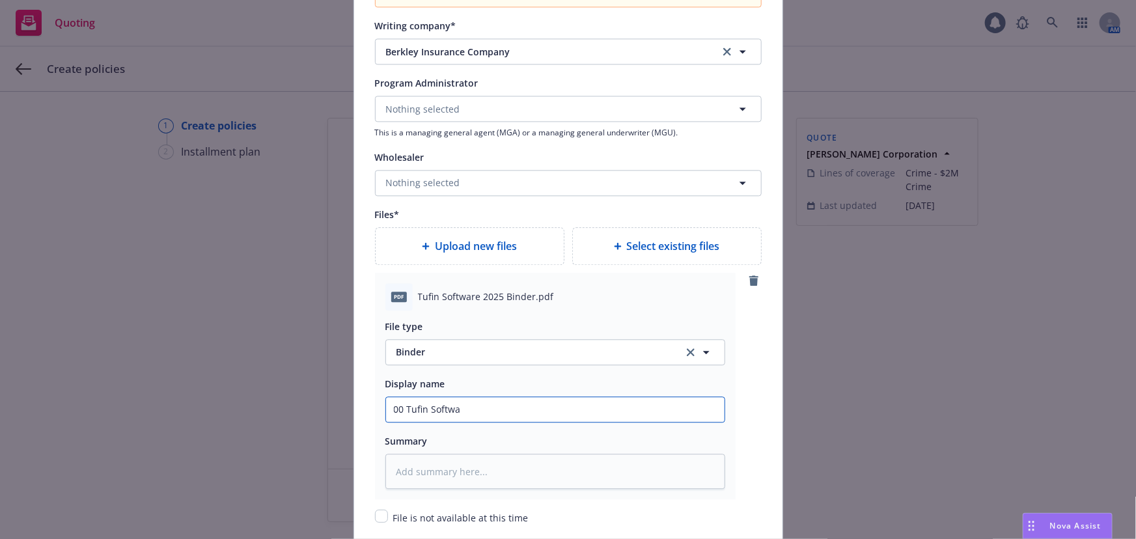
type textarea "x"
type input "00 Tufin Softwar"
type textarea "x"
type input "00 Tufin Software"
type textarea "x"
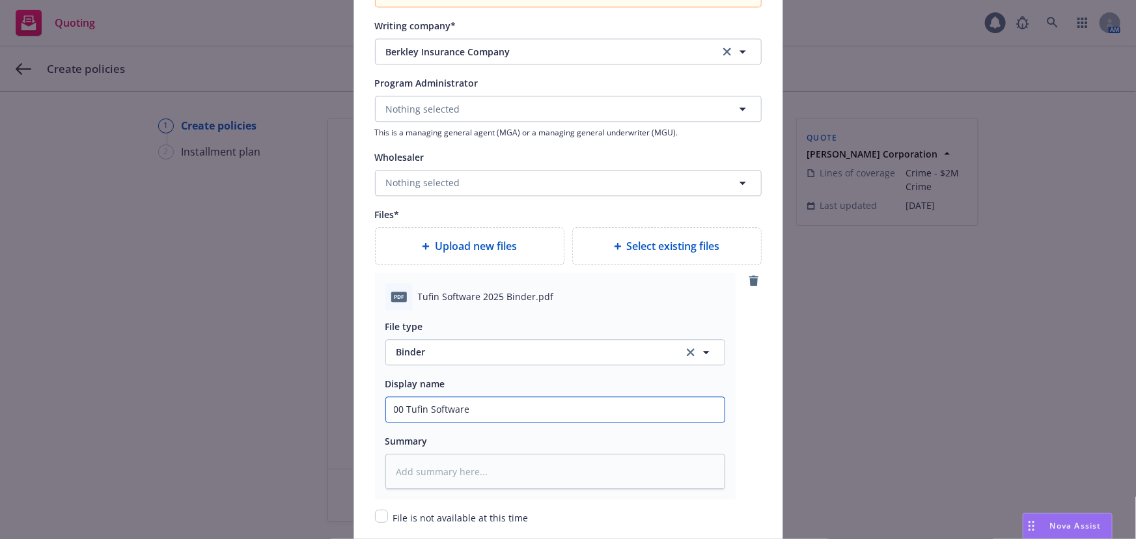
type input "00 Tufin Software N"
type textarea "x"
type input "00 Tufin Software No"
type textarea "x"
type input "00 Tufin Software Nor"
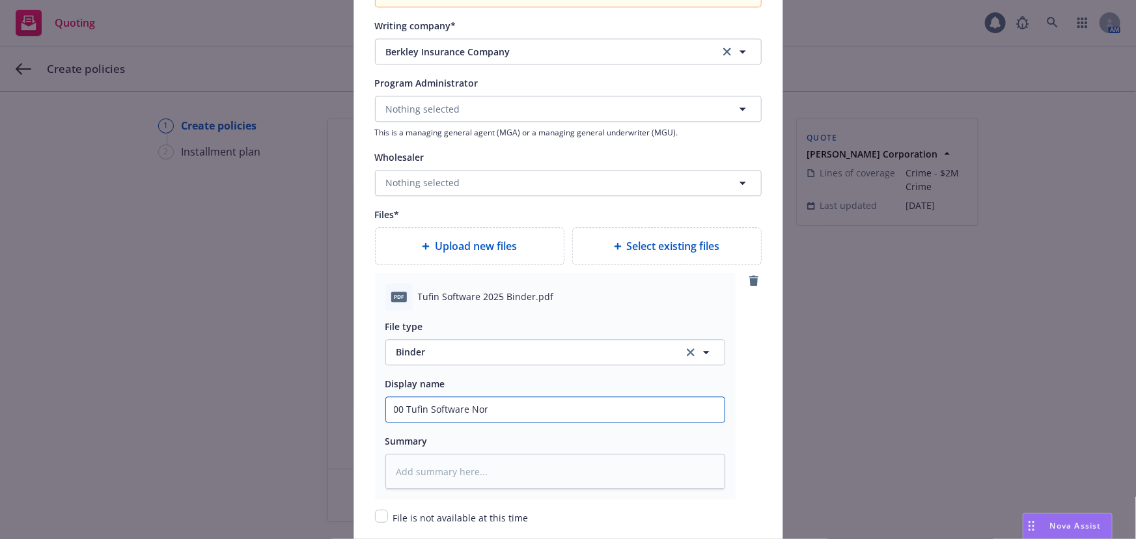
type textarea "x"
type input "00 Tufin Software Nort"
type textarea "x"
type input "00 Tufin Software North"
type textarea "x"
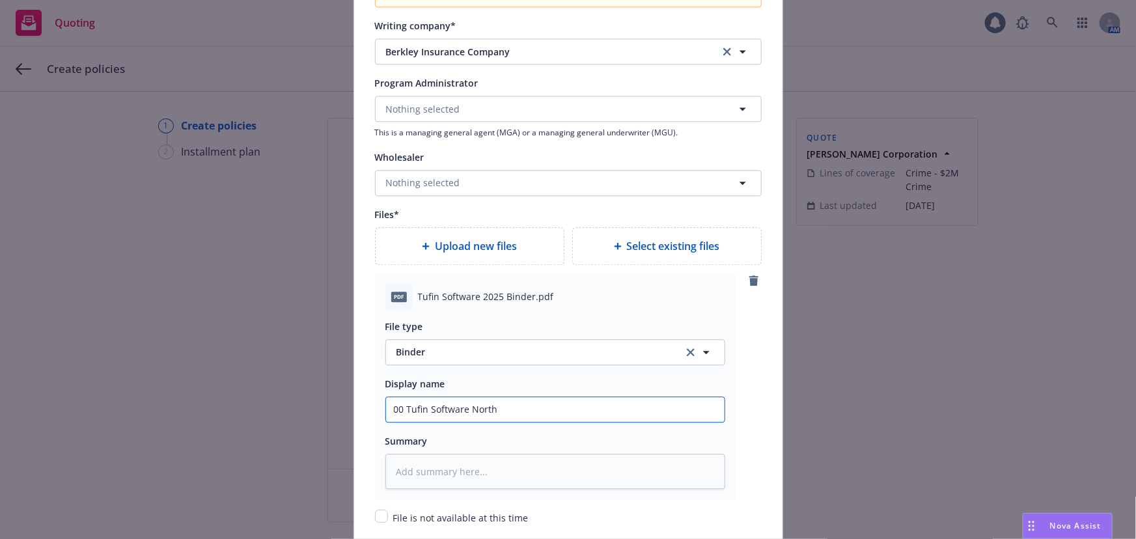
type input "00 Tufin Software North"
type textarea "x"
type input "00 Tufin Software North A"
type textarea "x"
type input "00 Tufin Software North Ame"
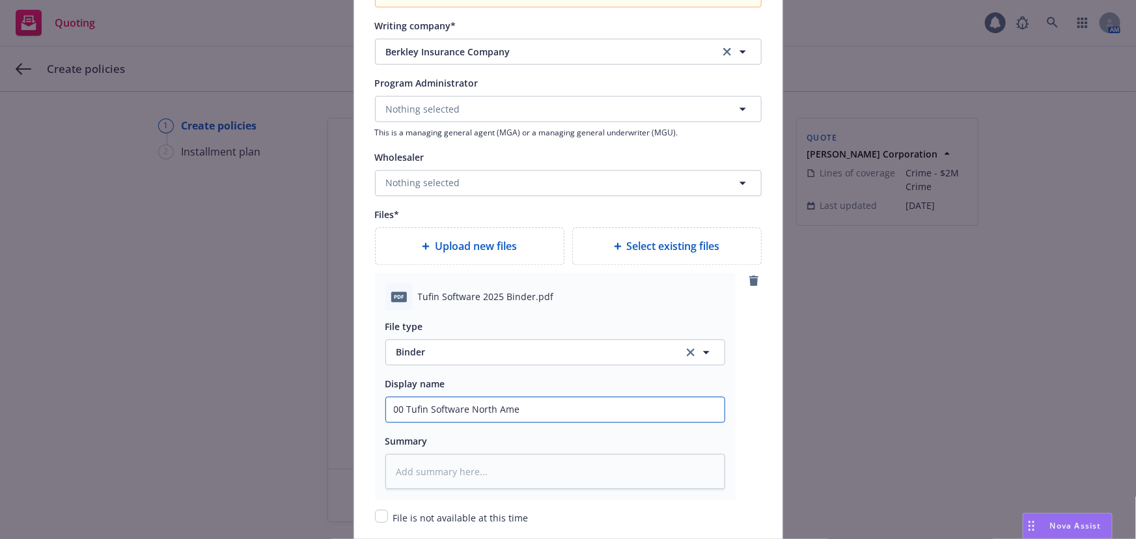
type textarea "x"
type input "00 Tufin Software [GEOGRAPHIC_DATA]"
type textarea "x"
type input "00 Tufin Software [GEOGRAPHIC_DATA]"
type textarea "x"
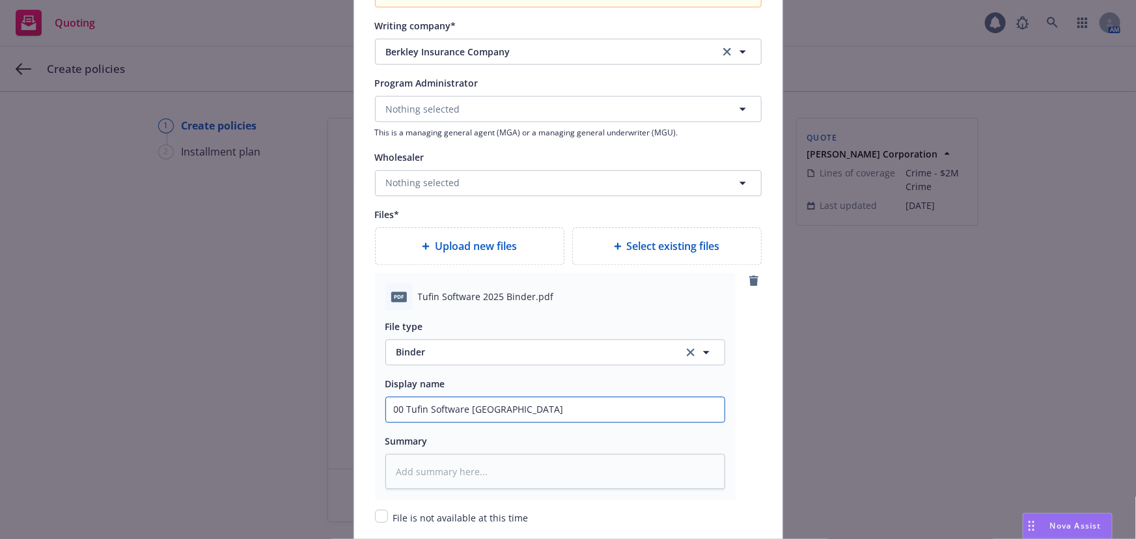
type input "00 Tufin Software [GEOGRAPHIC_DATA]"
type textarea "x"
type input "00 Tufin Software [GEOGRAPHIC_DATA]"
type textarea "x"
type input "00 Tufin Software North American"
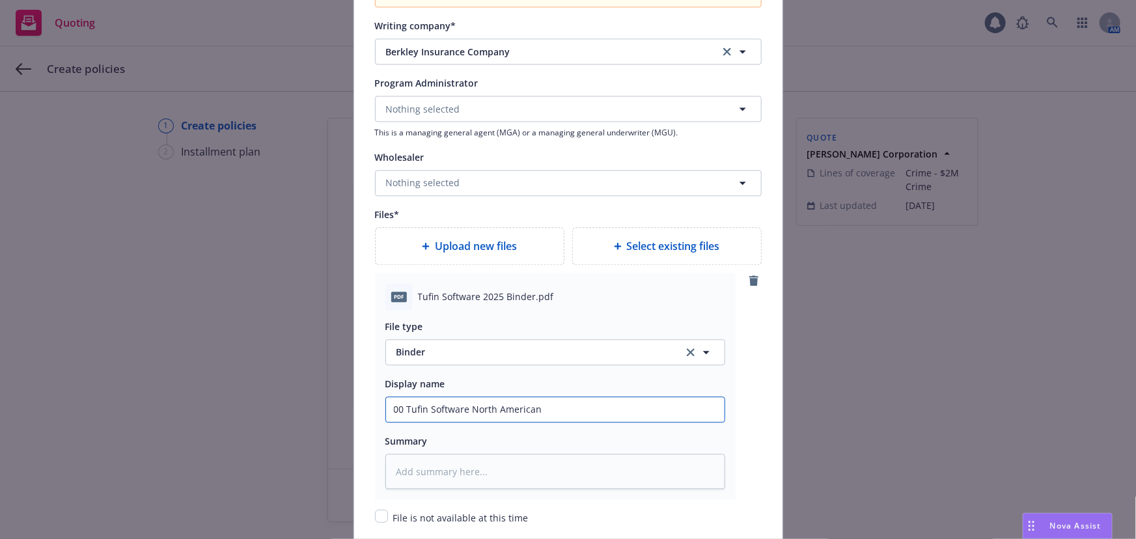
type textarea "x"
type input "00 Tufin Software [GEOGRAPHIC_DATA]"
type textarea "x"
type input "00 Tufin Software [GEOGRAPHIC_DATA]"
type textarea "x"
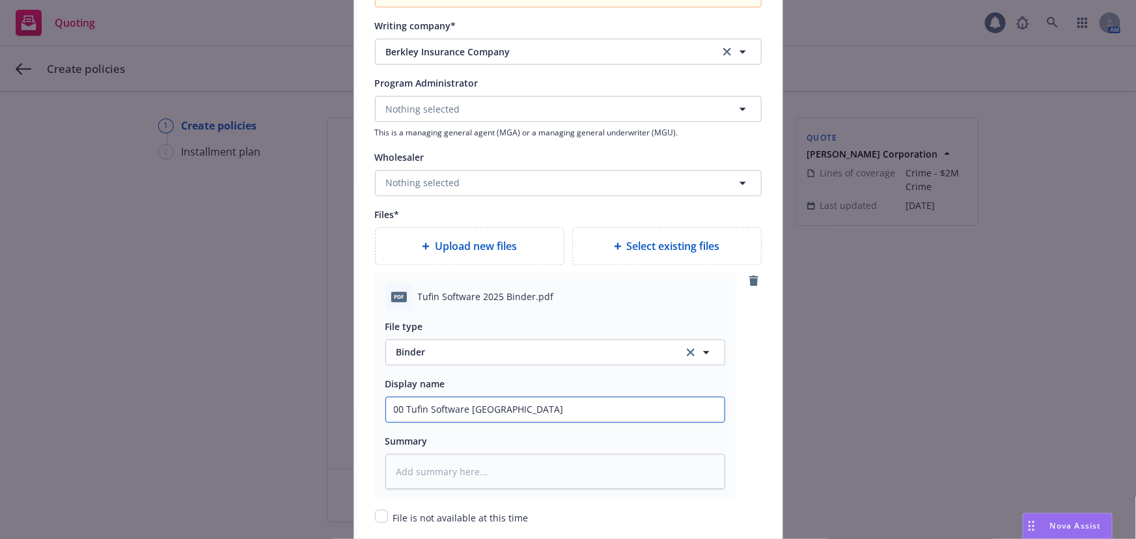
type input "00 Tufin Software [GEOGRAPHIC_DATA] $"
type textarea "x"
type input "00 Tufin Software [GEOGRAPHIC_DATA] $2"
type textarea "x"
type input "00 Tufin Software [GEOGRAPHIC_DATA] $2M"
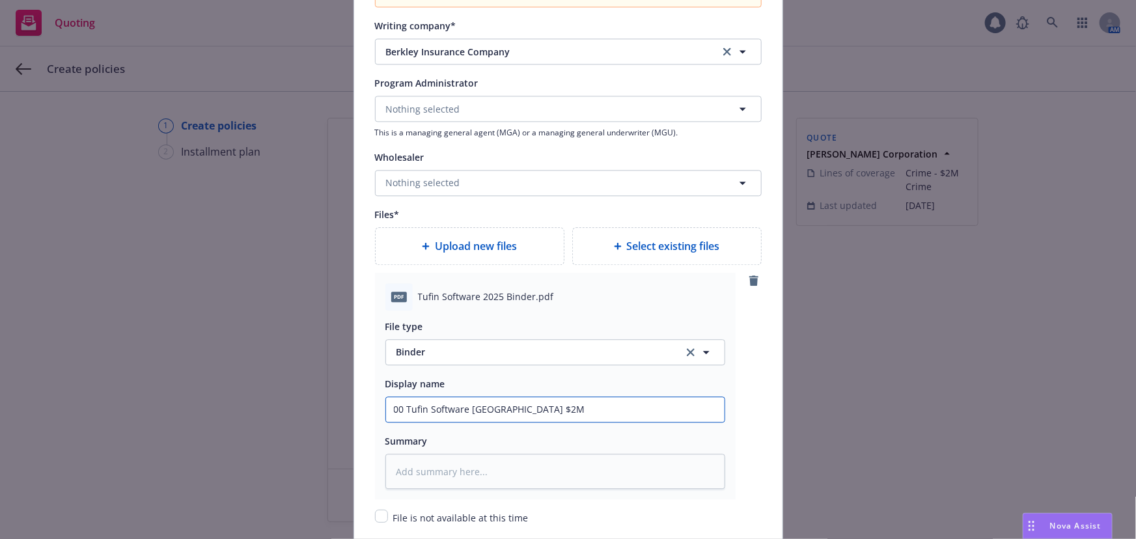
type textarea "x"
type input "00 Tufin Software [GEOGRAPHIC_DATA] $2M"
type textarea "x"
type input "00 Tufin Software [GEOGRAPHIC_DATA] $2M C"
type textarea "x"
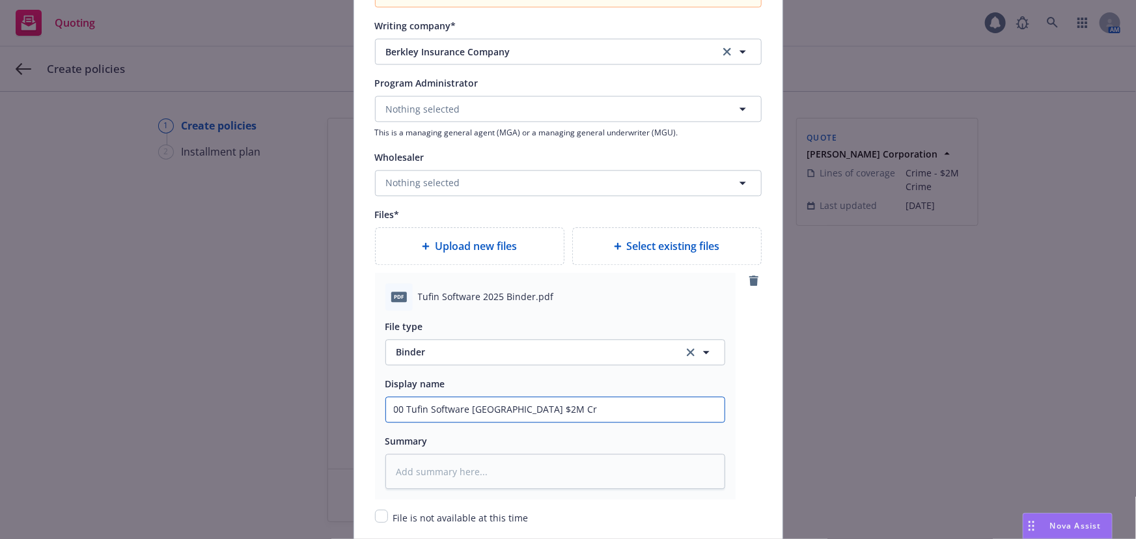
type input "00 Tufin Software [GEOGRAPHIC_DATA] $2M Cri"
type textarea "x"
type input "00 Tufin Software [GEOGRAPHIC_DATA] $2M [PERSON_NAME]"
type textarea "x"
type input "00 Tufin Software [GEOGRAPHIC_DATA] $2M Crime"
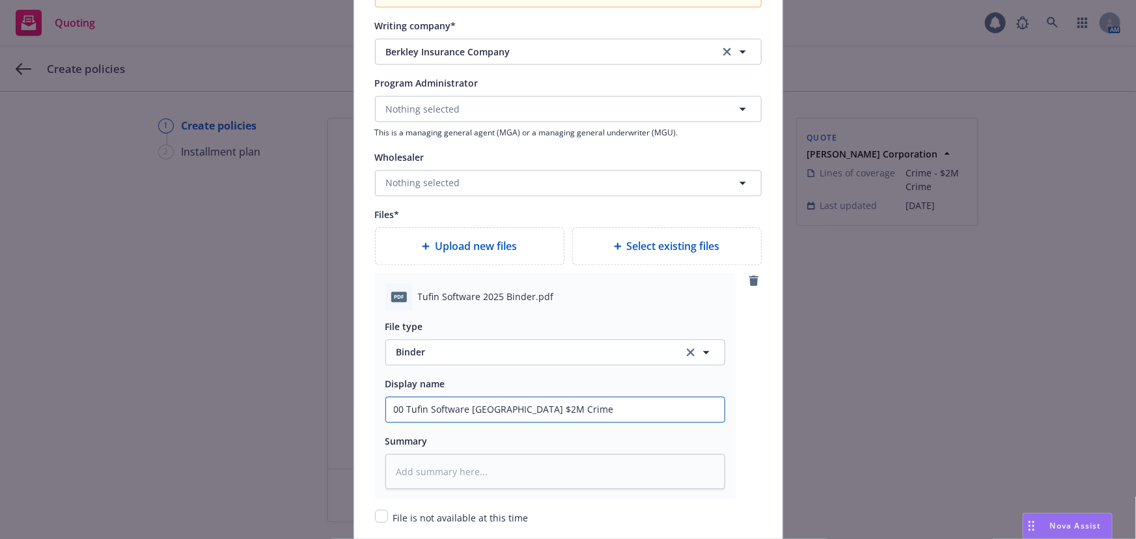
type textarea "x"
type input "00 Tufin Software [GEOGRAPHIC_DATA] $2M [PERSON_NAME]"
type textarea "x"
type input "00 Tufin Software [GEOGRAPHIC_DATA] $2M Cri"
type textarea "x"
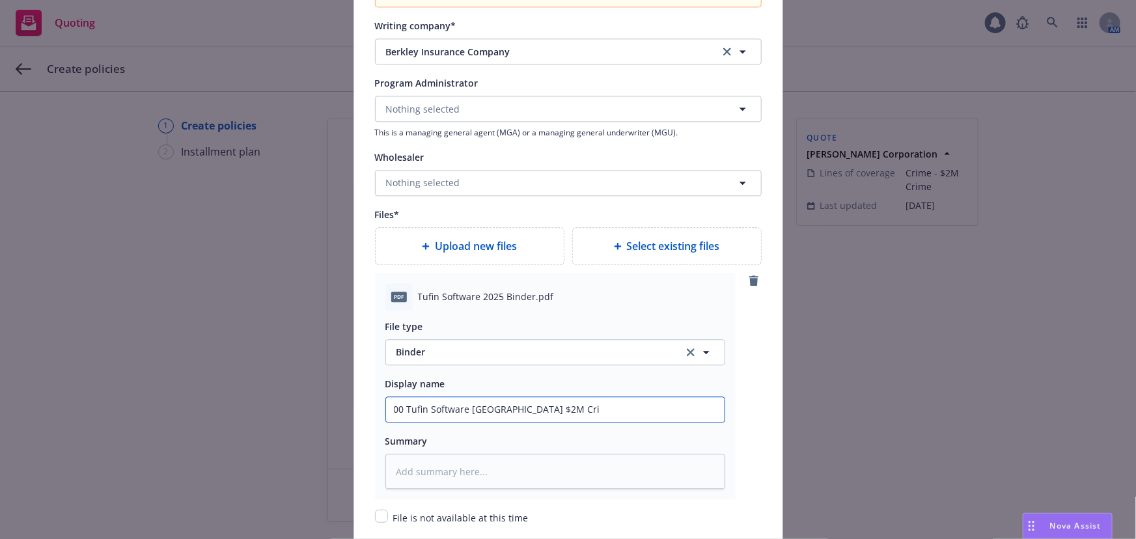
type input "00 Tufin Software [GEOGRAPHIC_DATA] $2M Cr"
type textarea "x"
type input "00 Tufin Software [GEOGRAPHIC_DATA] $2M C"
type textarea "x"
type input "00 Tufin Software [GEOGRAPHIC_DATA] $2M"
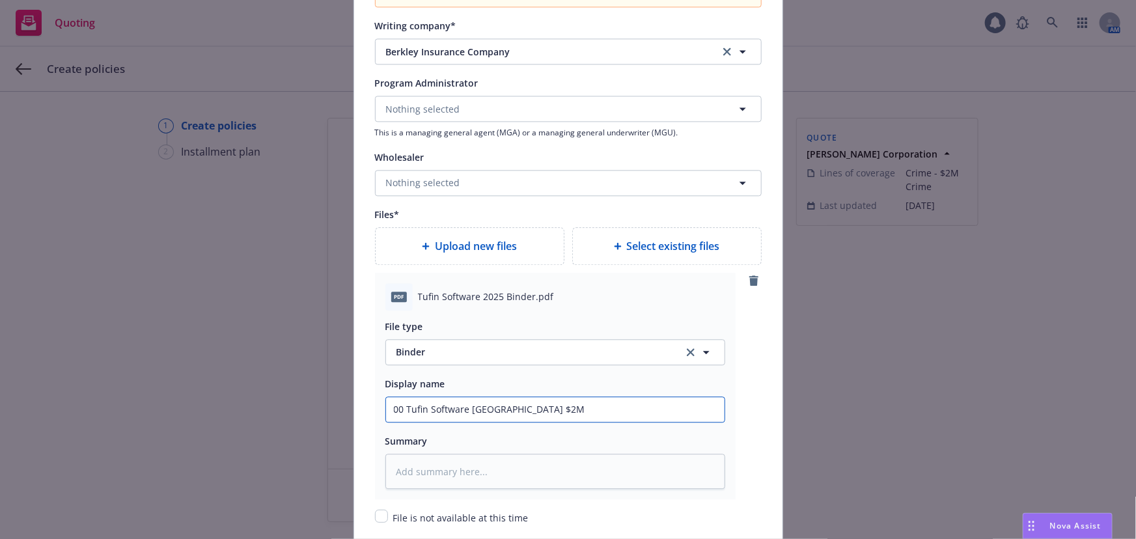
type textarea "x"
type input "00 Tufin Software [GEOGRAPHIC_DATA] $2M B"
type textarea "x"
type input "00 Tufin Software [GEOGRAPHIC_DATA] $2M Be"
type textarea "x"
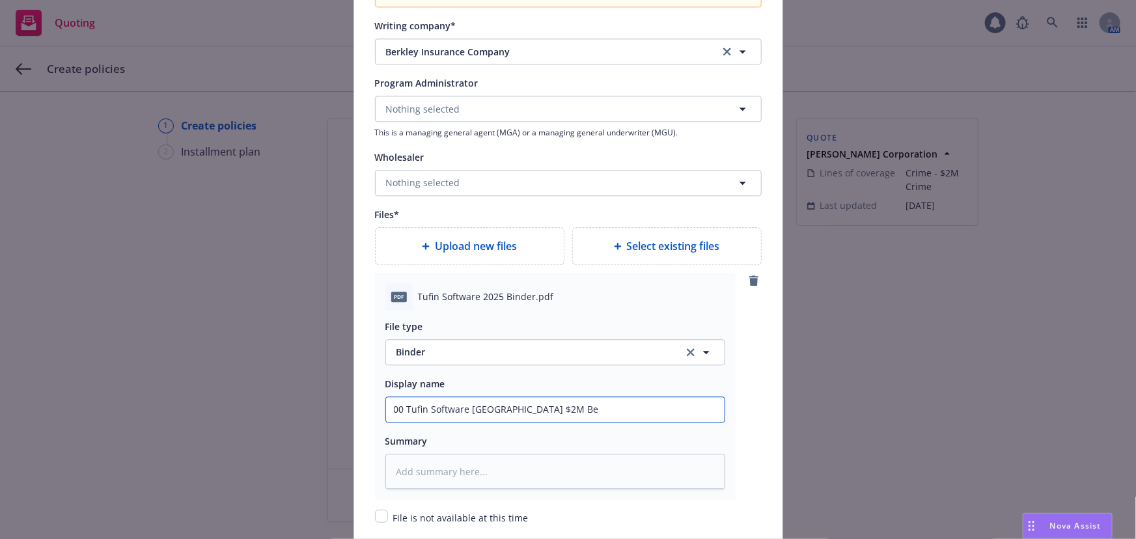
type input "00 Tufin Software [GEOGRAPHIC_DATA] $2M Ber"
type textarea "x"
type input "00 Tufin Software [GEOGRAPHIC_DATA] $2M [PERSON_NAME]"
type textarea "x"
type input "00 Tufin Software [GEOGRAPHIC_DATA] $2M Berkl"
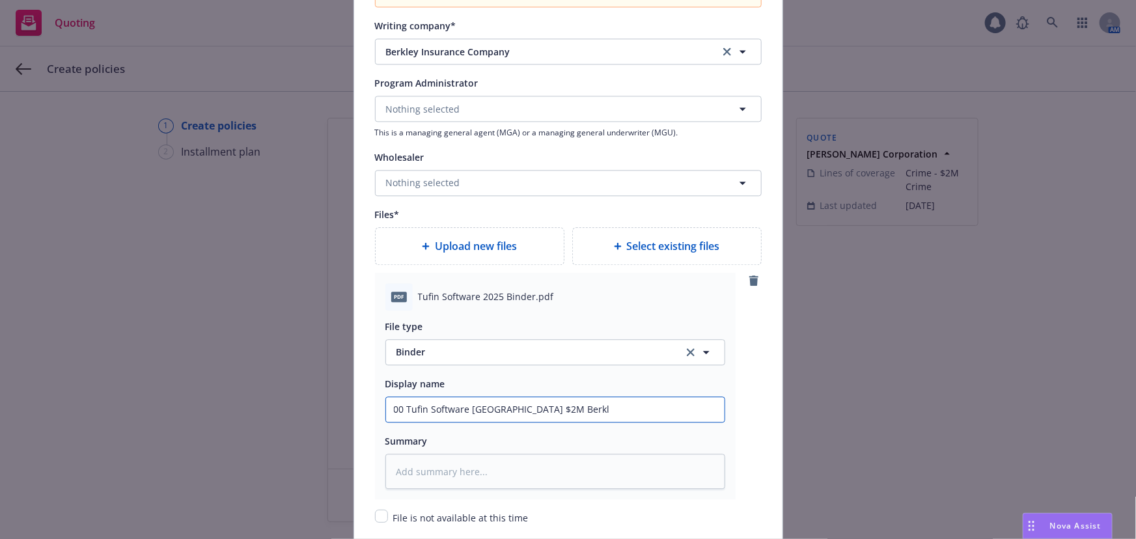
type textarea "x"
type input "00 Tufin Software [GEOGRAPHIC_DATA] $2M Berkle"
type textarea "x"
type input "00 Tufin Software [GEOGRAPHIC_DATA] $2M Berkley"
type textarea "x"
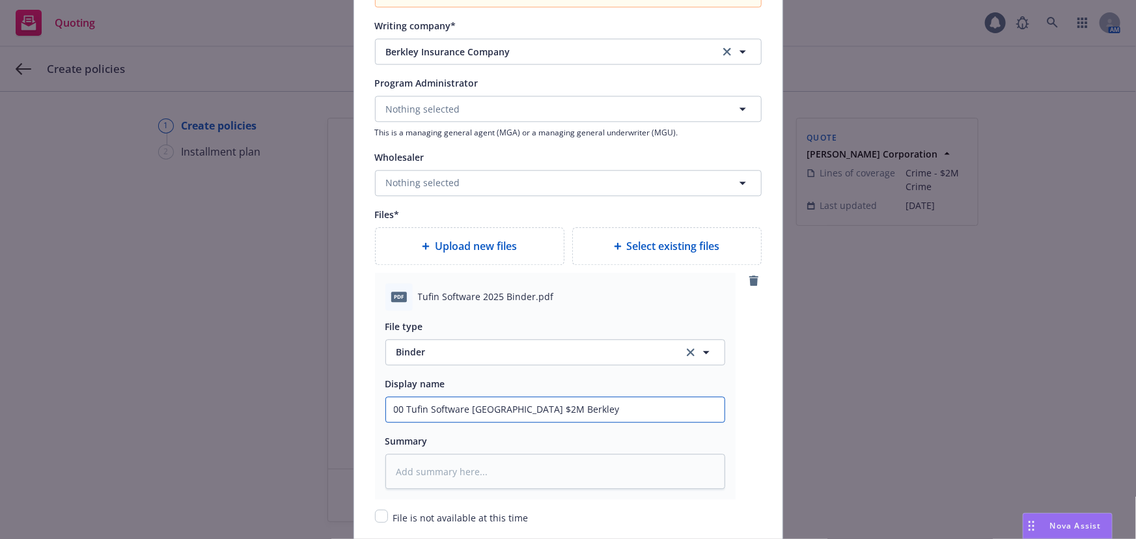
type input "00 Tufin Software [GEOGRAPHIC_DATA] $2M Berkley"
type textarea "x"
type input "00 Tufin Software [GEOGRAPHIC_DATA] $2M Berkley C"
type textarea "x"
type input "00 Tufin Software [GEOGRAPHIC_DATA] $2M [PERSON_NAME]"
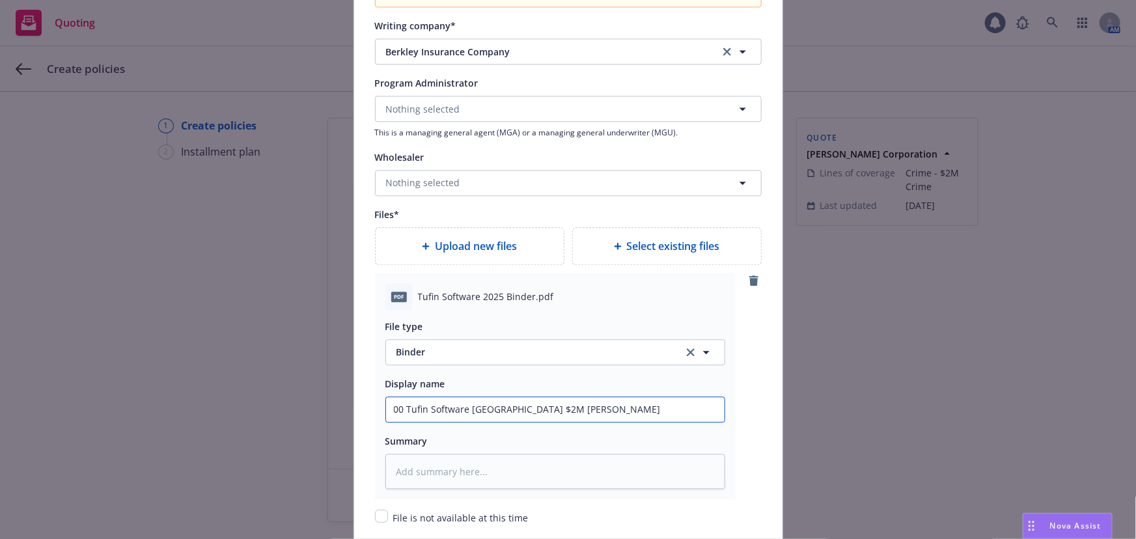
type textarea "x"
type input "00 Tufin Software [GEOGRAPHIC_DATA] $2M Berkley Cri"
type textarea "x"
type input "00 Tufin Software [GEOGRAPHIC_DATA] $2M [PERSON_NAME]"
type textarea "x"
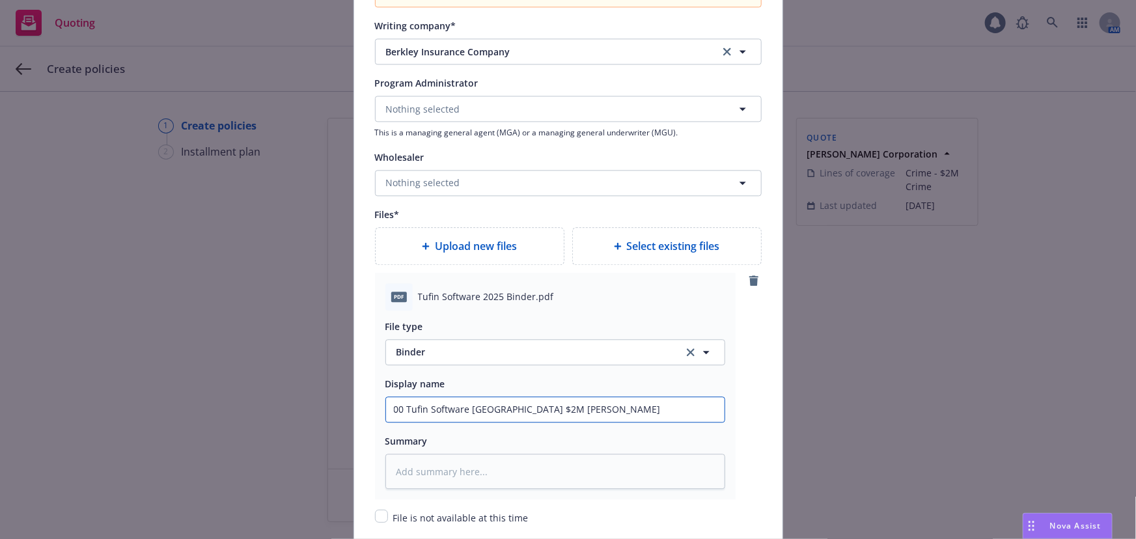
type input "00 Tufin Software [GEOGRAPHIC_DATA] $2M Berkley Crime"
type textarea "x"
type input "00 Tufin Software [GEOGRAPHIC_DATA] $2M Berkley Crime"
type textarea "x"
type input "00 Tufin Software [GEOGRAPHIC_DATA] $2M Berkley Crime P"
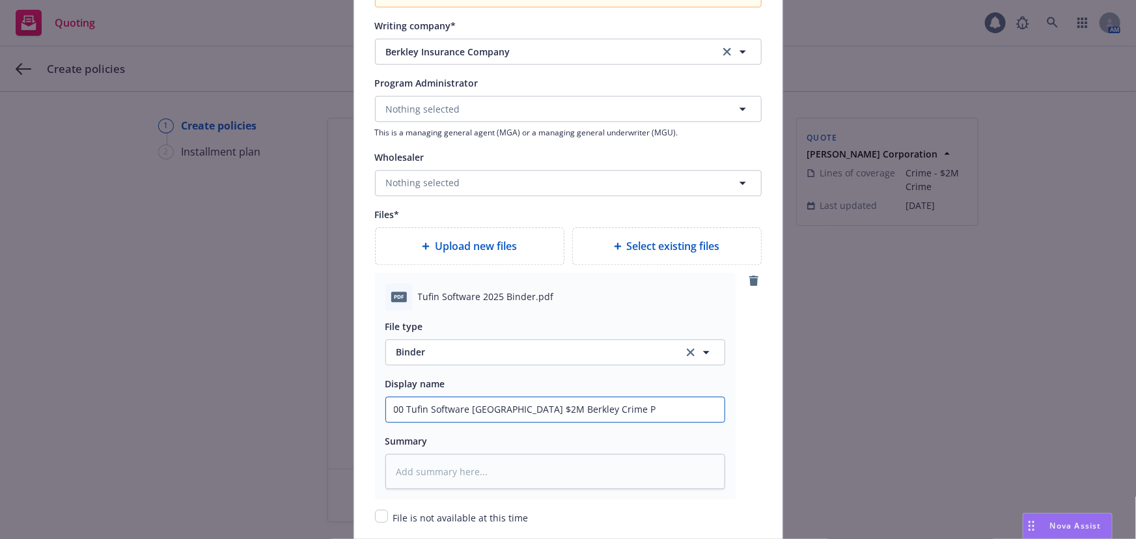
type textarea "x"
type input "00 Tufin Software [GEOGRAPHIC_DATA] $2M Berkley Crime Po"
type textarea "x"
type input "00 Tufin Software [GEOGRAPHIC_DATA] $2M Berkley Crime Pol"
type textarea "x"
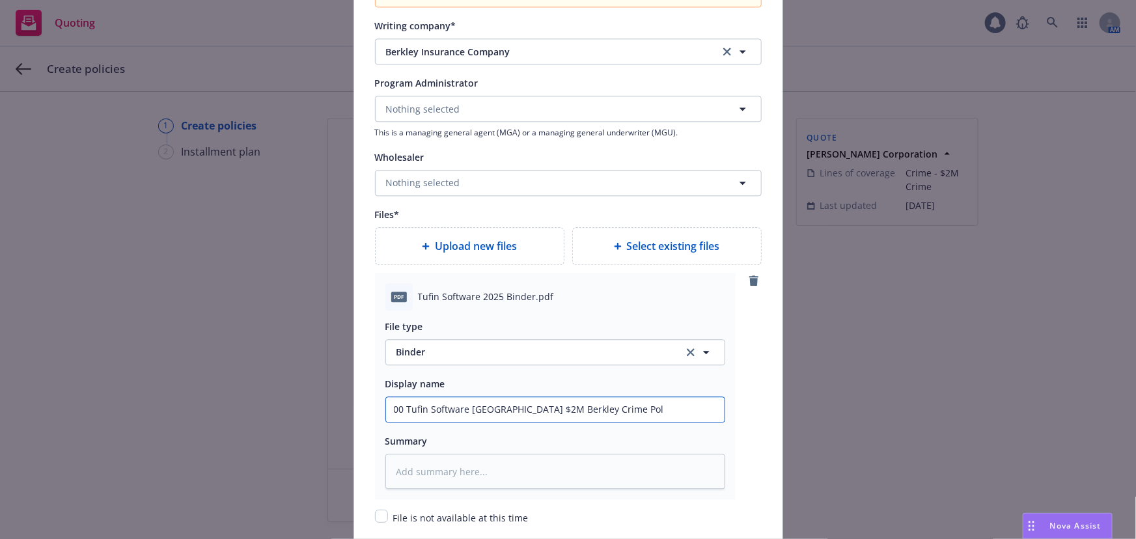
type input "00 Tufin Software [GEOGRAPHIC_DATA] $2M Berkley Crime Poli"
type textarea "x"
type input "00 Tufin Software [GEOGRAPHIC_DATA] $2M Berkley Crime Polic"
type textarea "x"
type input "00 Tufin Software [GEOGRAPHIC_DATA] $2M Berkley Crime Policy"
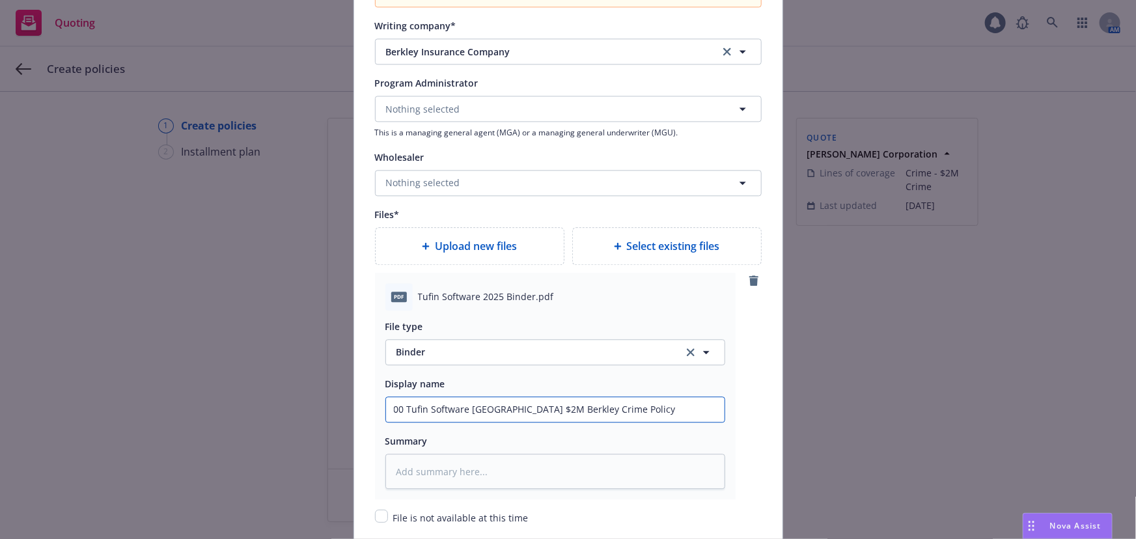
type textarea "x"
type input "00 Tufin Software [GEOGRAPHIC_DATA] $2M Berkley Crime Policy"
type textarea "x"
type input "00 Tufin Software [GEOGRAPHIC_DATA] $2M Berkley Crime Policy"
type textarea "x"
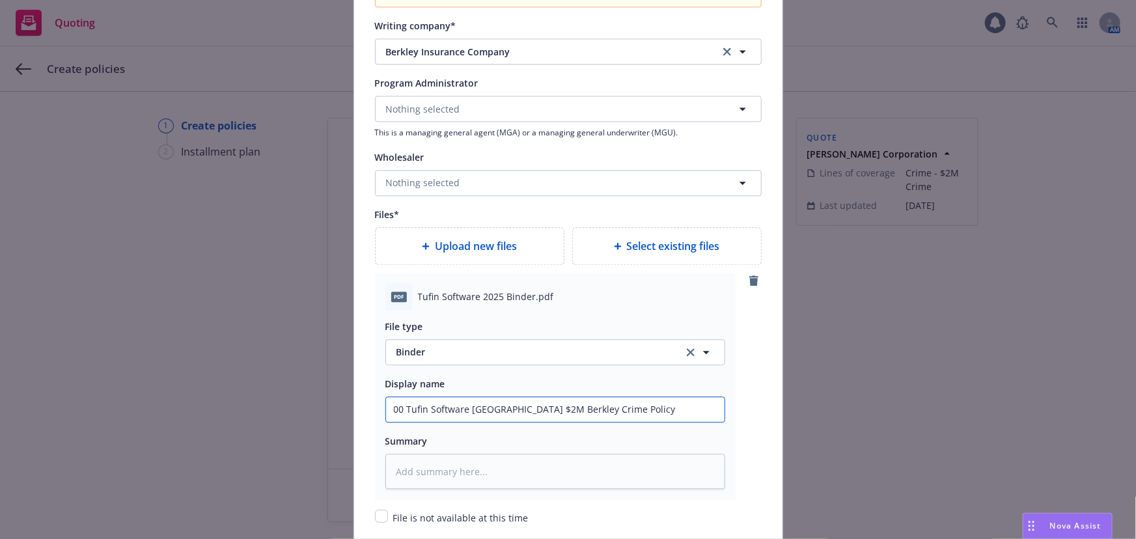
type input "00 Tufin Software [GEOGRAPHIC_DATA] $2M Berkley Crime Polic"
type textarea "x"
type input "00 Tufin Software [GEOGRAPHIC_DATA] $2M Berkley Crime Poli"
type textarea "x"
type input "00 Tufin Software [GEOGRAPHIC_DATA] $2M Berkley Crime Pol"
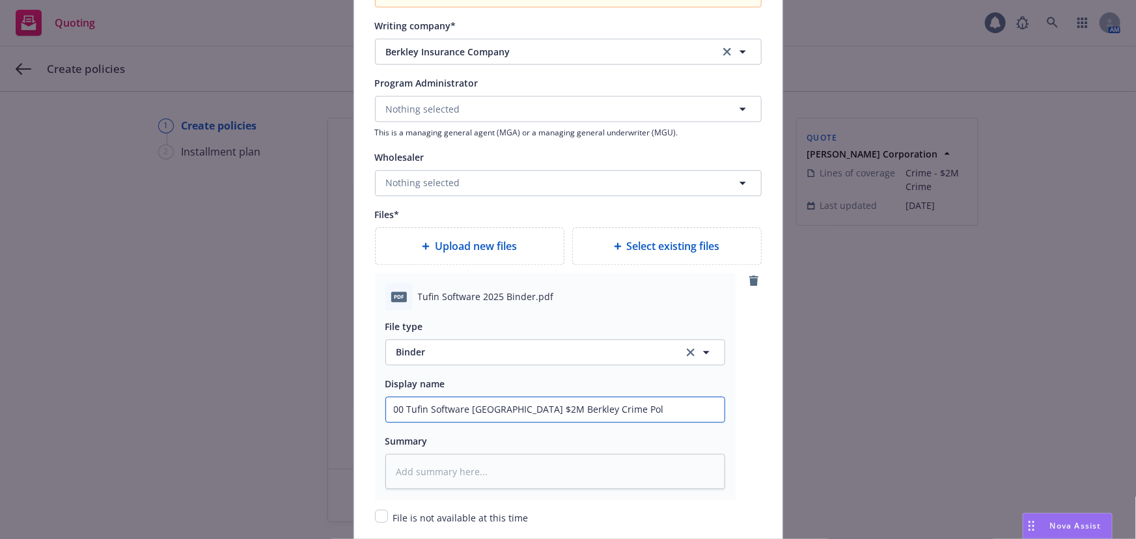
type textarea "x"
type input "00 Tufin Software [GEOGRAPHIC_DATA] $2M Berkley Crime Po"
type textarea "x"
type input "00 Tufin Software [GEOGRAPHIC_DATA] $2M Berkley Crime P"
type textarea "x"
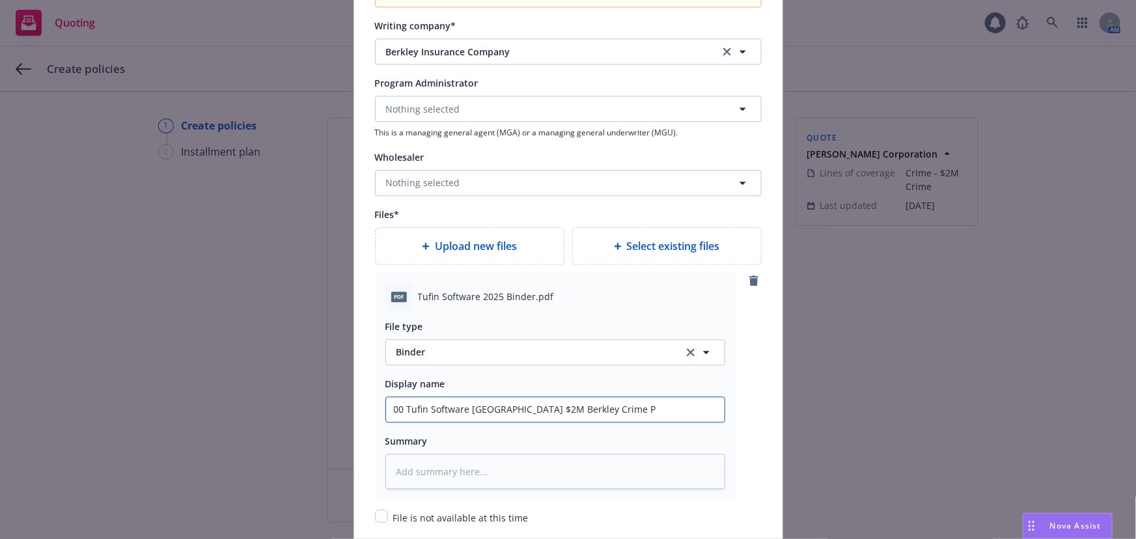
type input "00 Tufin Software [GEOGRAPHIC_DATA] $2M Berkley Crime"
type textarea "x"
type input "00 Tufin Software [GEOGRAPHIC_DATA] $2M Berkley Crime B"
type textarea "x"
type input "00 Tufin Software [GEOGRAPHIC_DATA] $2M Berkley Crime Bi"
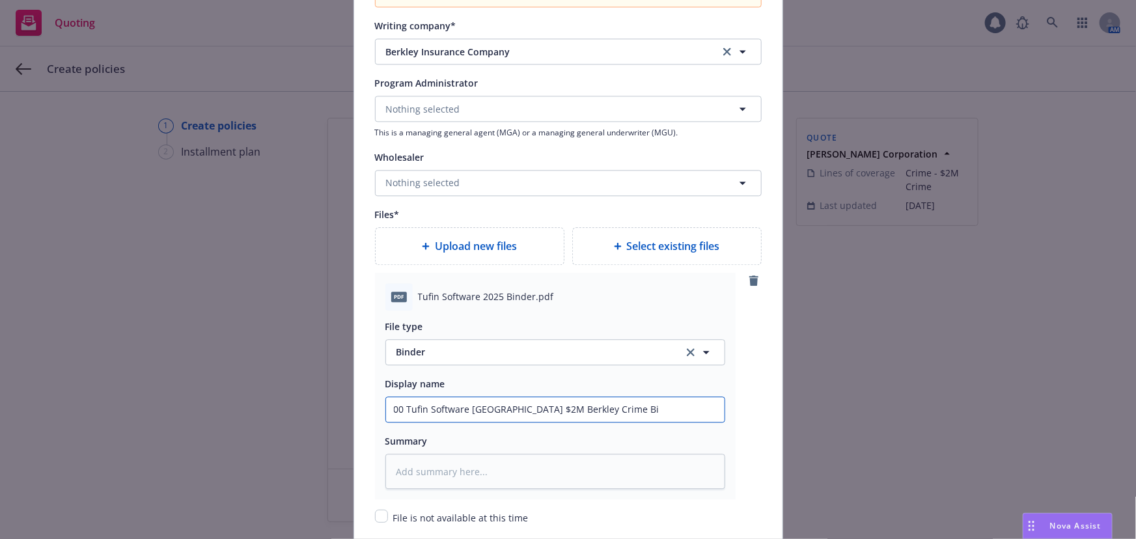
type textarea "x"
type input "00 Tufin Software [GEOGRAPHIC_DATA] $2M Berkley Crime Bin"
type textarea "x"
type input "00 Tufin Software [GEOGRAPHIC_DATA] $2M Berkley Crime Bind"
type textarea "x"
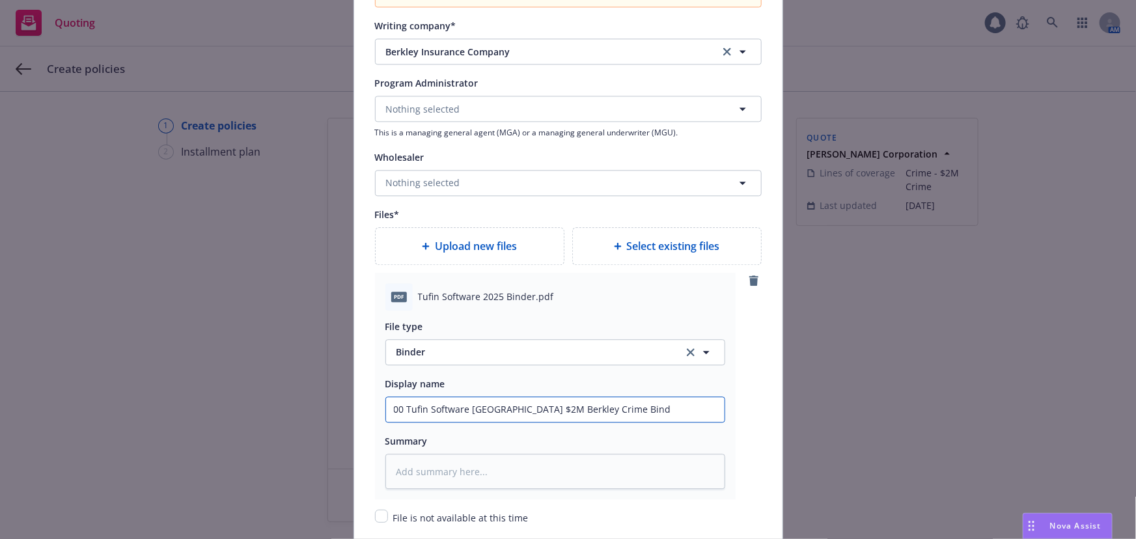
type input "00 Tufin Software [GEOGRAPHIC_DATA] $2M Berkley Crime Binde"
type textarea "x"
type input "00 Tufin Software [GEOGRAPHIC_DATA] $2M Berkley Crime Binder"
type textarea "x"
type input "00 Tufin Software [GEOGRAPHIC_DATA] $2M Berkley Crime Binder"
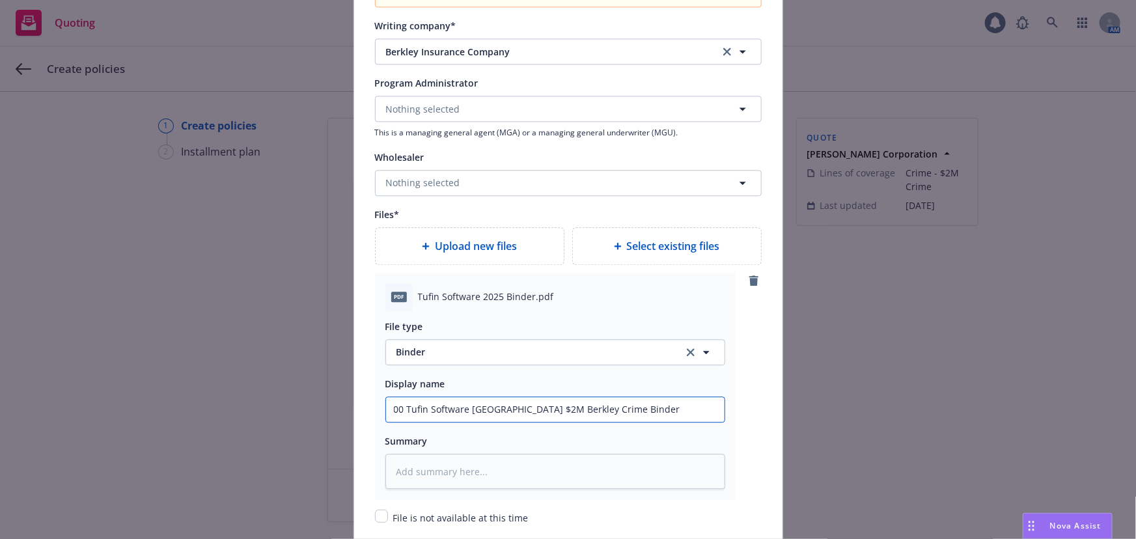
type textarea "x"
type input "00 Tufin Software [GEOGRAPHIC_DATA] $2M Berkley Crime Binder 20"
type textarea "x"
type input "00 Tufin Software [GEOGRAPHIC_DATA] $2M Berkley Crime Binder 202"
type textarea "x"
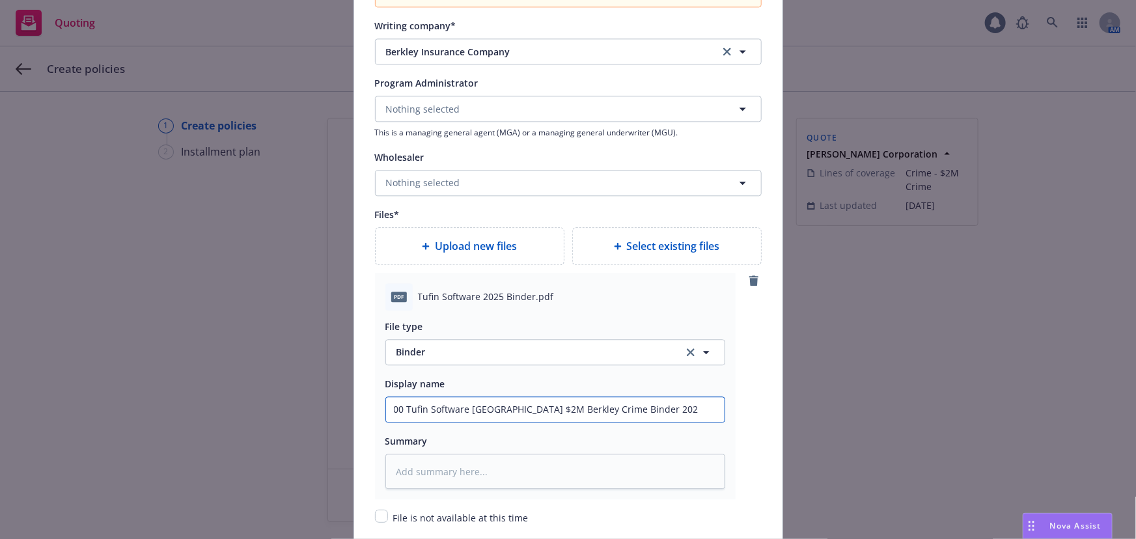
type input "00 Tufin Software [GEOGRAPHIC_DATA] $2M Berkley Crime Binder 2025"
type textarea "x"
type input "00 Tufin Software [GEOGRAPHIC_DATA] $2M Berkley Crime Binder 2025-"
type textarea "x"
type input "00 Tufin Software [GEOGRAPHIC_DATA] $2M Berkley Crime Binder 2025-2"
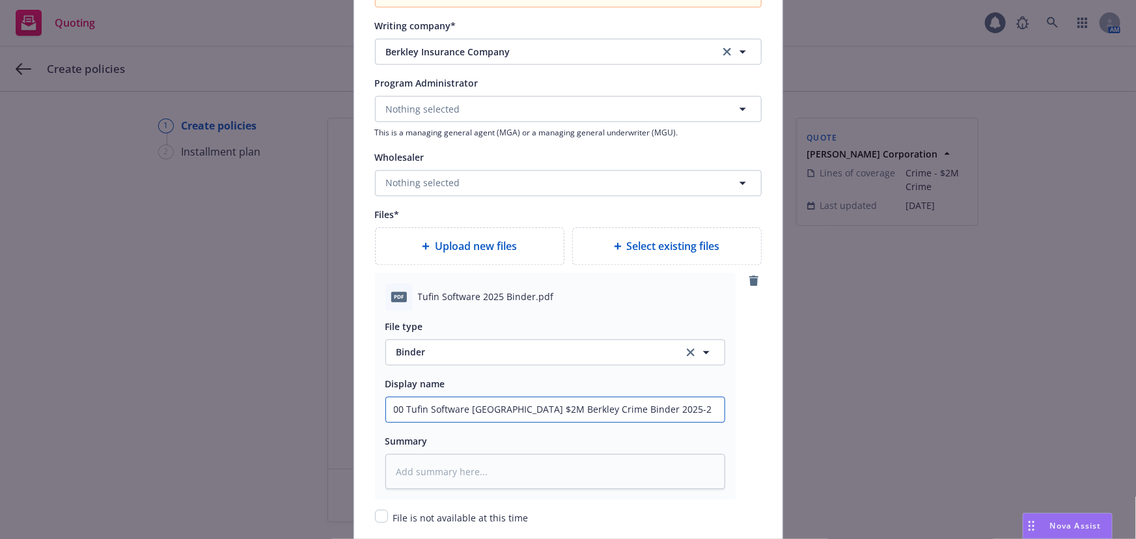
type textarea "x"
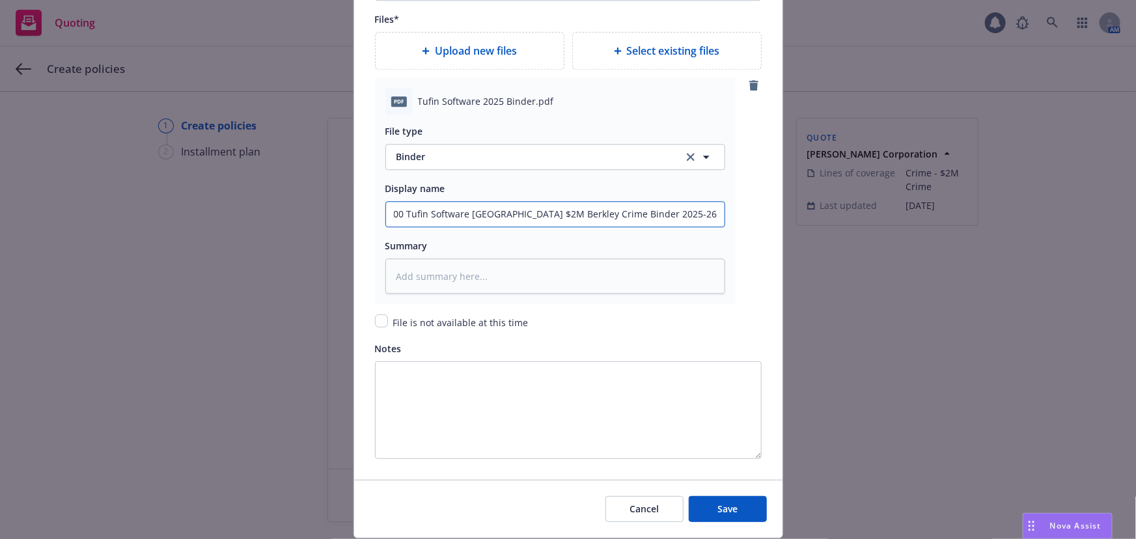
scroll to position [1685, 0]
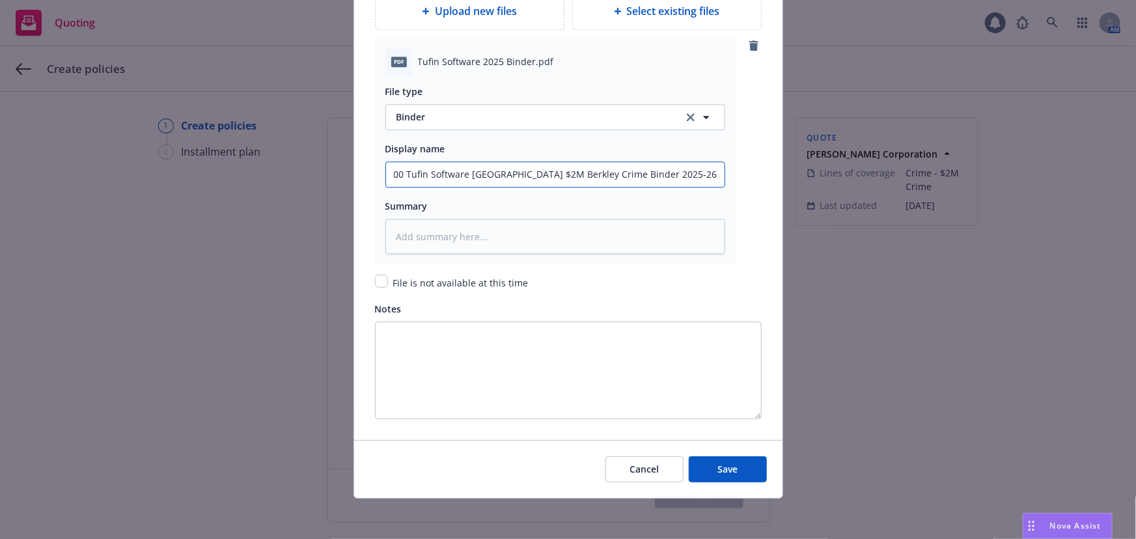
type input "00 Tufin Software [GEOGRAPHIC_DATA] $2M Berkley Crime Binder 2025-26"
drag, startPoint x: 687, startPoint y: 171, endPoint x: 267, endPoint y: 165, distance: 420.6
click at [267, 165] on div "Add policy details Policy number* BCCR-45005897-22 Policy number not available …" at bounding box center [568, 269] width 1136 height 539
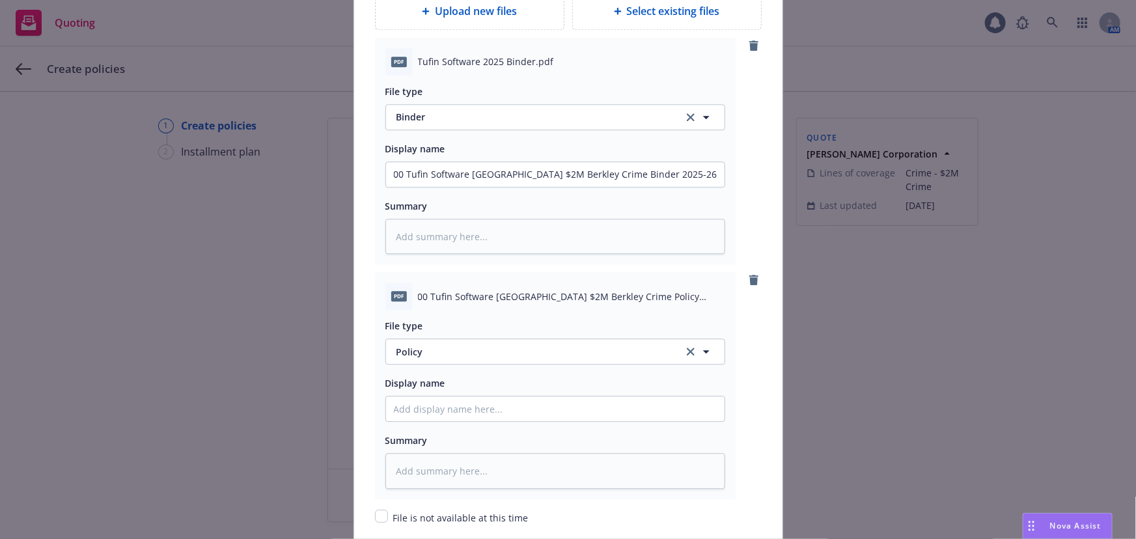
click at [736, 392] on div "pdf 00 Tufin Software [GEOGRAPHIC_DATA] $2M Berkley Crime Policy 2025-26.pdf Fi…" at bounding box center [568, 385] width 387 height 227
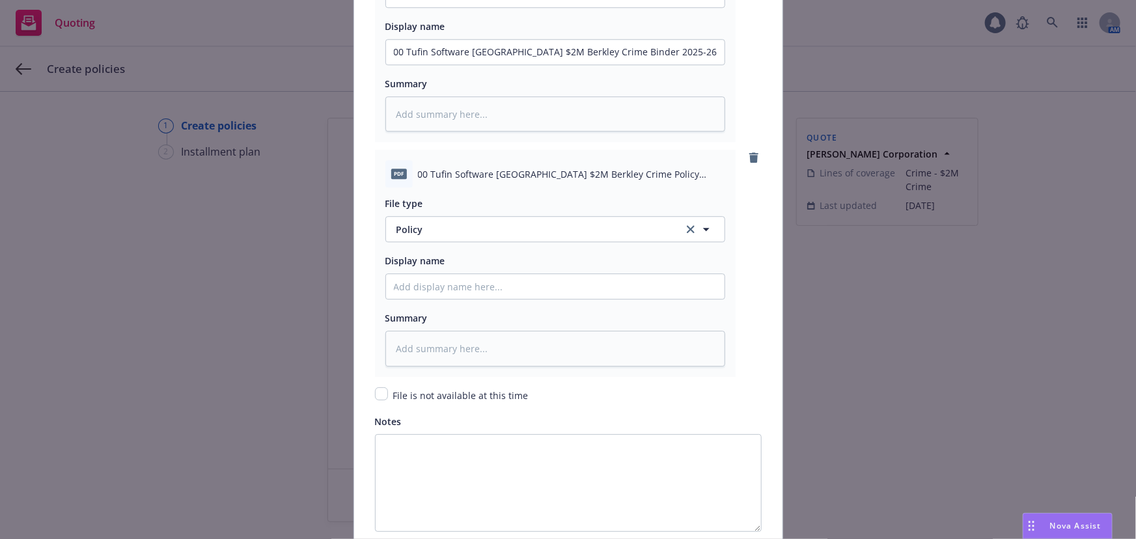
scroll to position [1920, 0]
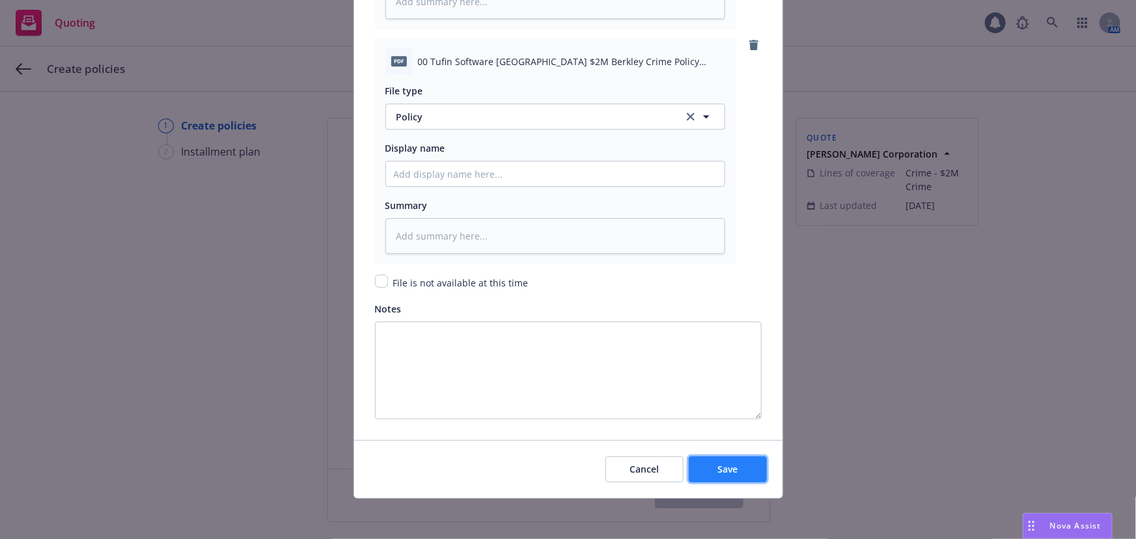
click at [726, 465] on span "Save" at bounding box center [727, 469] width 20 height 12
type textarea "x"
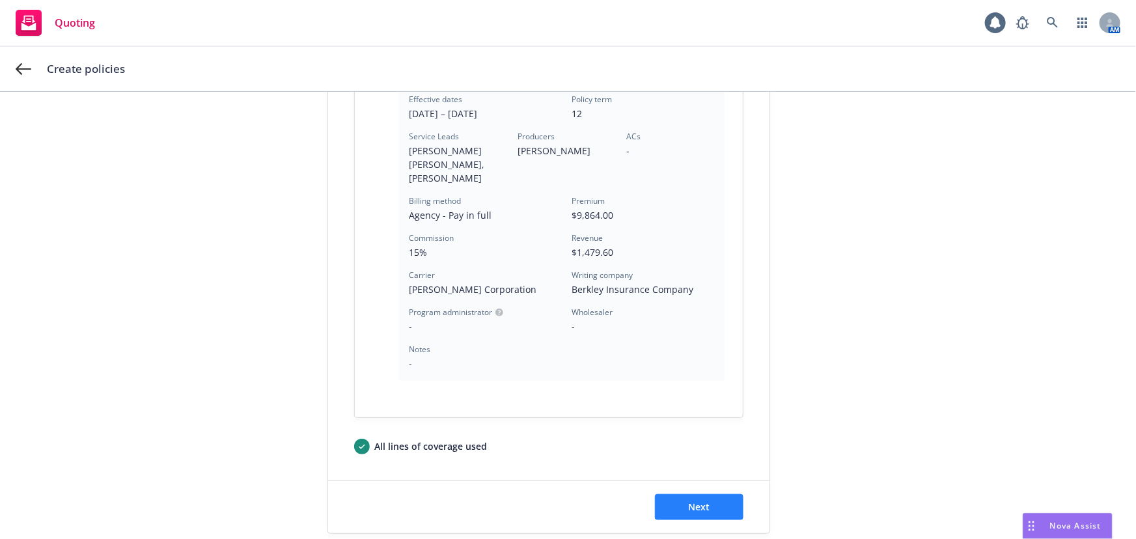
scroll to position [374, 0]
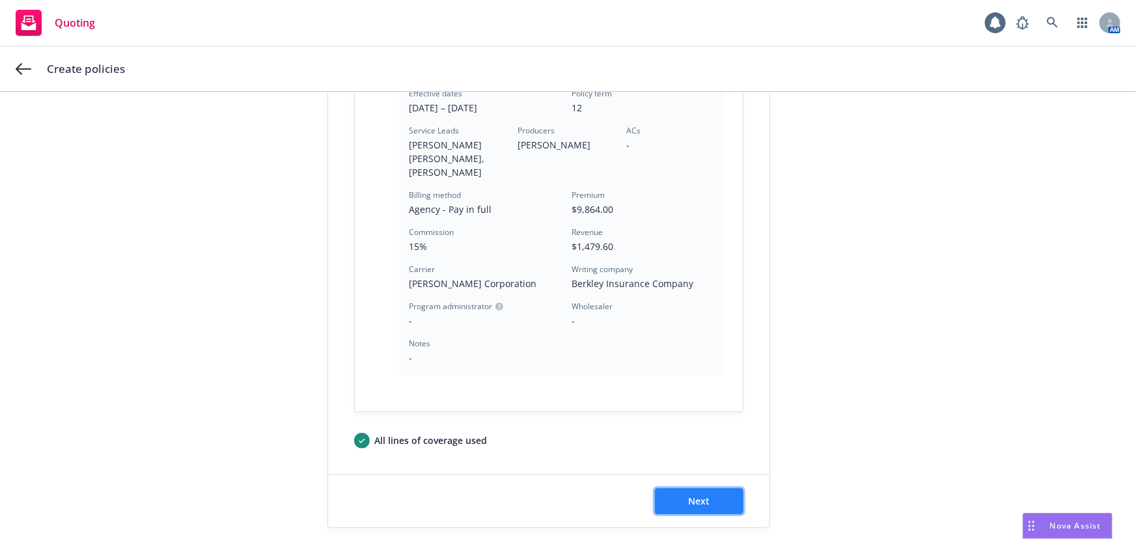
click at [713, 488] on button "Next" at bounding box center [699, 501] width 89 height 26
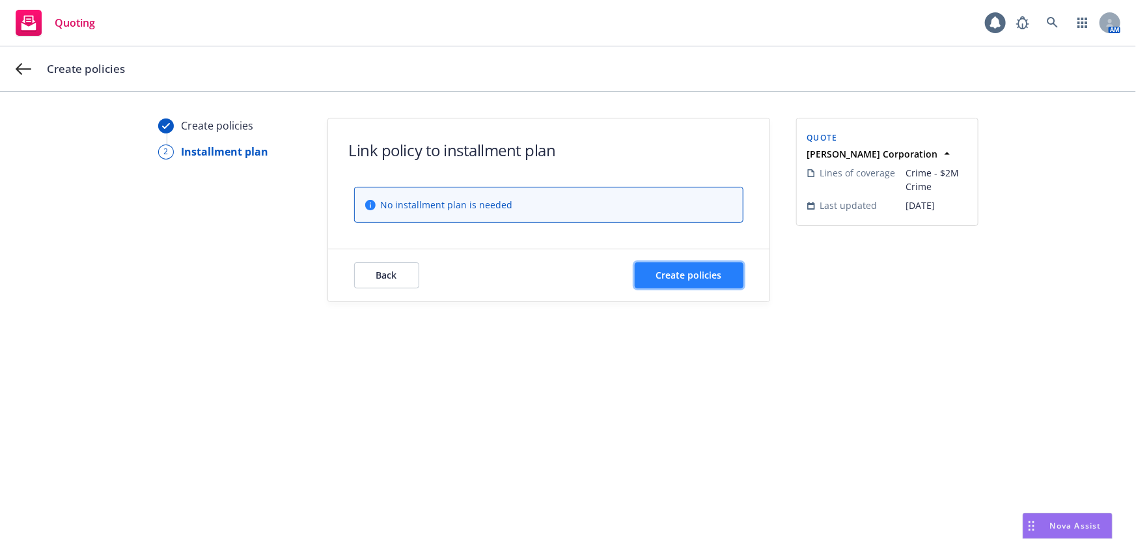
click at [684, 271] on span "Create policies" at bounding box center [689, 275] width 66 height 12
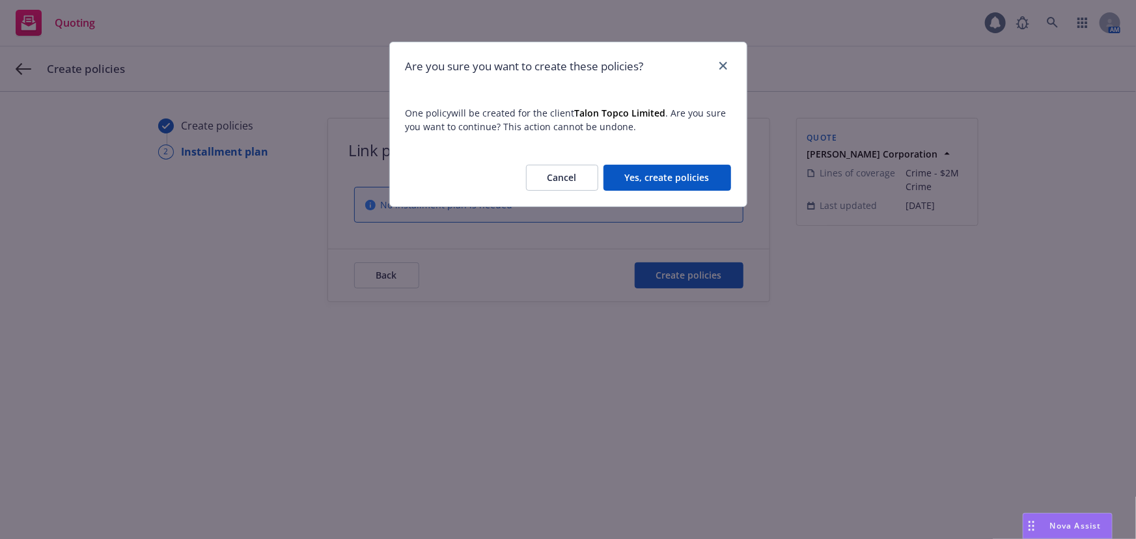
click at [710, 162] on div "Cancel Yes, create policies" at bounding box center [568, 177] width 357 height 57
click at [706, 176] on button "Yes, create policies" at bounding box center [667, 178] width 128 height 26
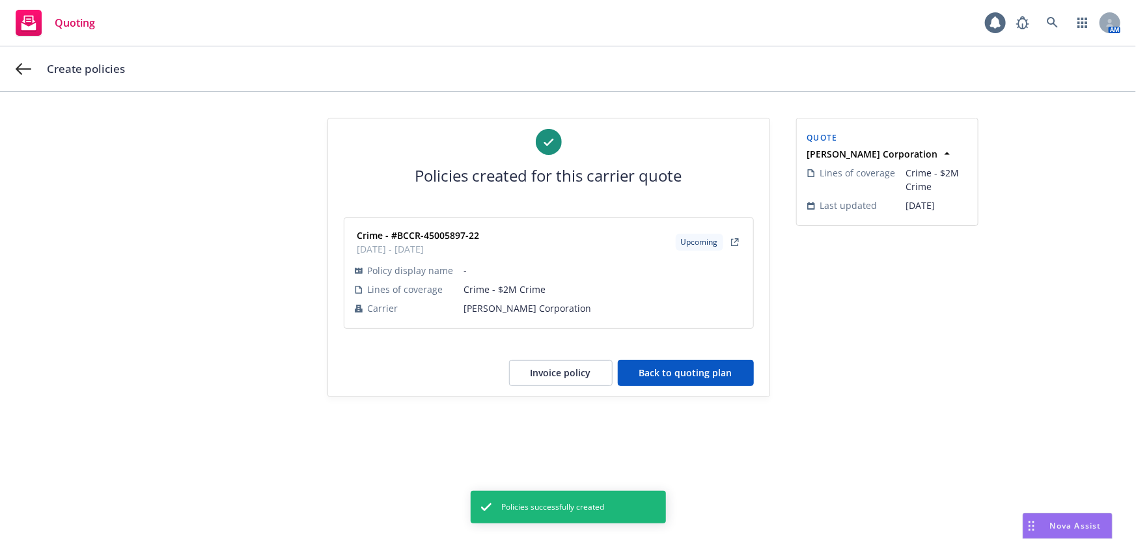
drag, startPoint x: 692, startPoint y: 377, endPoint x: 639, endPoint y: 386, distance: 53.5
click at [631, 386] on div "Policies created for this carrier quote Crime - #BCCR-45005897-22 [DATE] - [DAT…" at bounding box center [548, 257] width 441 height 278
click at [663, 377] on button "Back to quoting plan" at bounding box center [686, 373] width 136 height 26
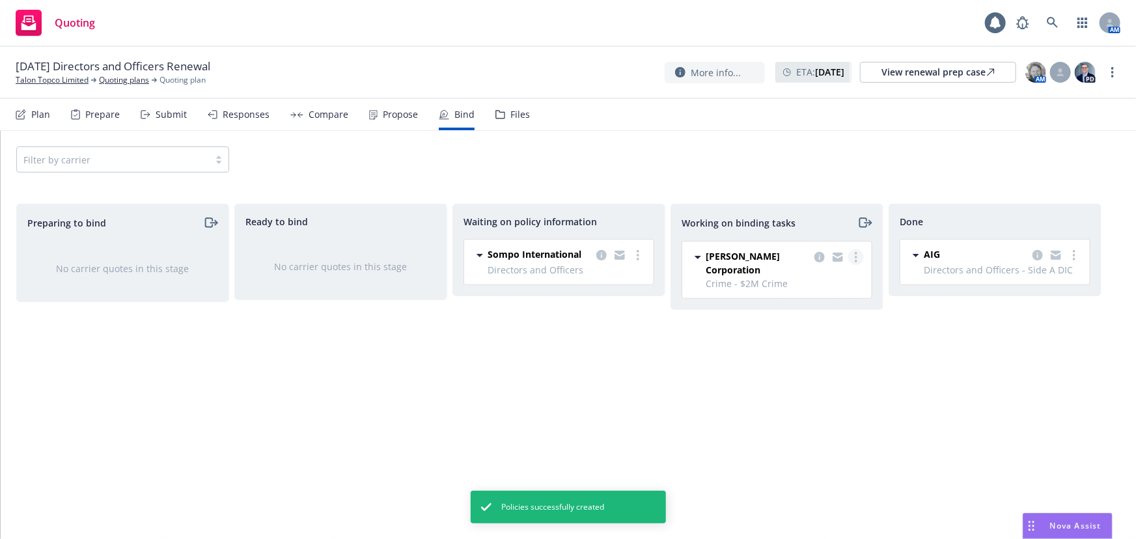
click at [859, 255] on link "more" at bounding box center [856, 257] width 16 height 16
click at [817, 303] on span "Move to done" at bounding box center [790, 309] width 90 height 12
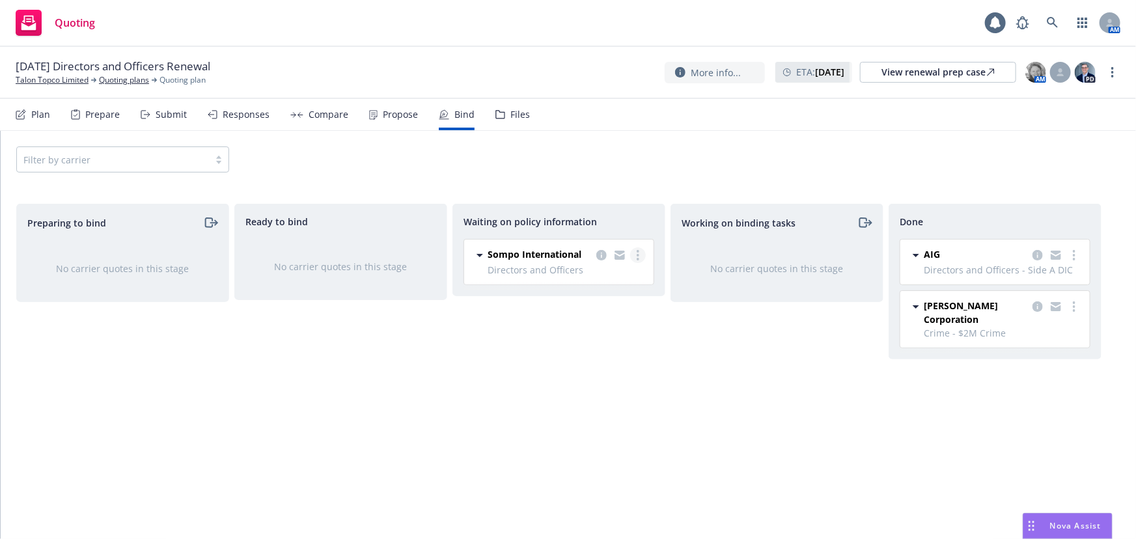
click at [637, 251] on link "more" at bounding box center [638, 255] width 16 height 16
click at [598, 283] on span "Create policies" at bounding box center [575, 281] width 96 height 12
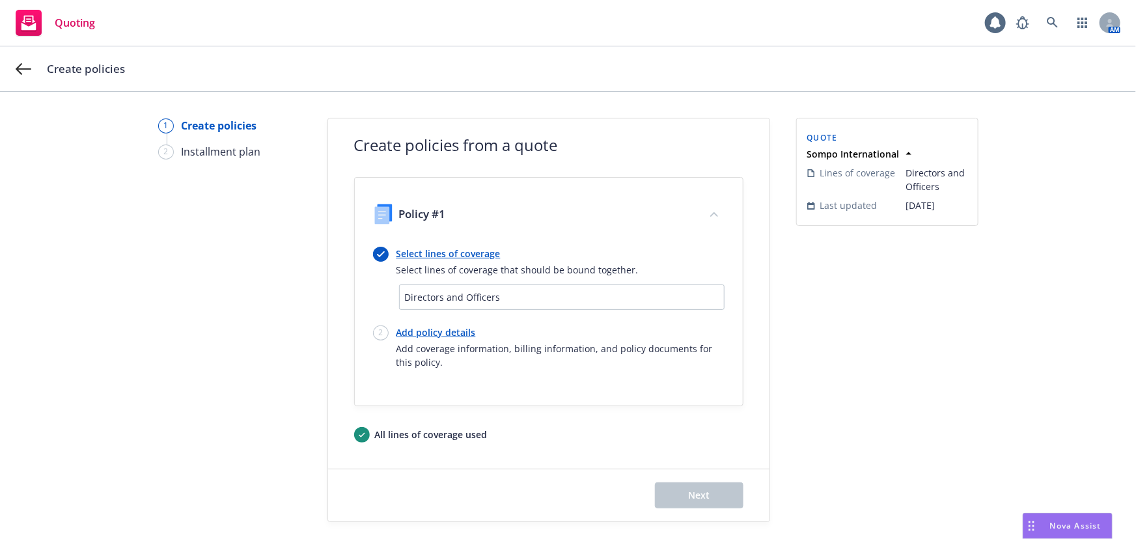
click at [484, 254] on link "Select lines of coverage" at bounding box center [517, 254] width 242 height 14
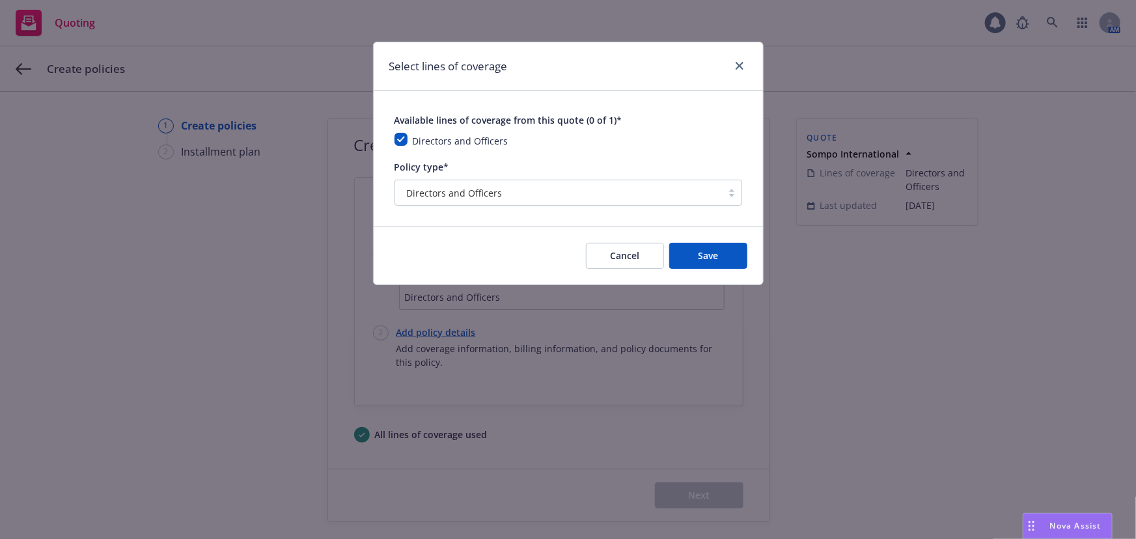
drag, startPoint x: 754, startPoint y: 253, endPoint x: 734, endPoint y: 255, distance: 19.6
click at [753, 253] on div "Cancel Save" at bounding box center [568, 256] width 389 height 58
click at [729, 256] on button "Save" at bounding box center [708, 256] width 78 height 26
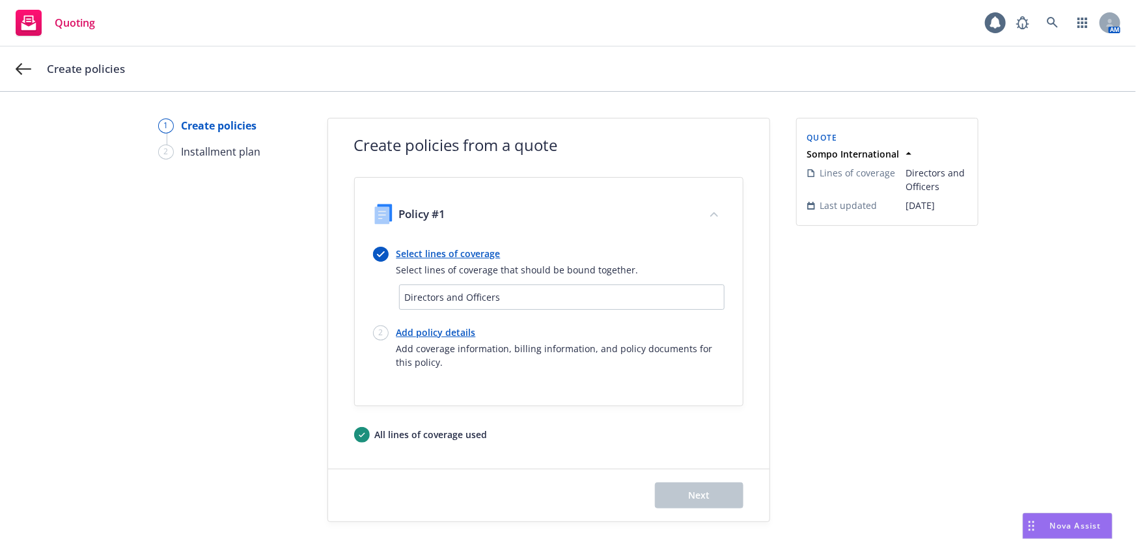
click at [419, 331] on link "Add policy details" at bounding box center [560, 332] width 328 height 14
select select "12"
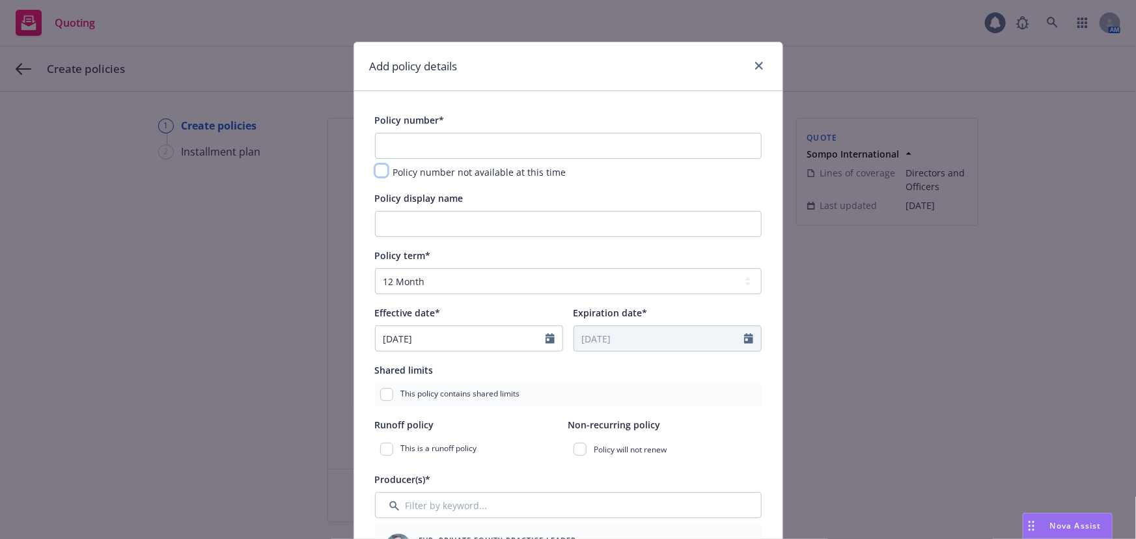
click at [375, 170] on input "checkbox" at bounding box center [381, 170] width 13 height 13
checkbox input "true"
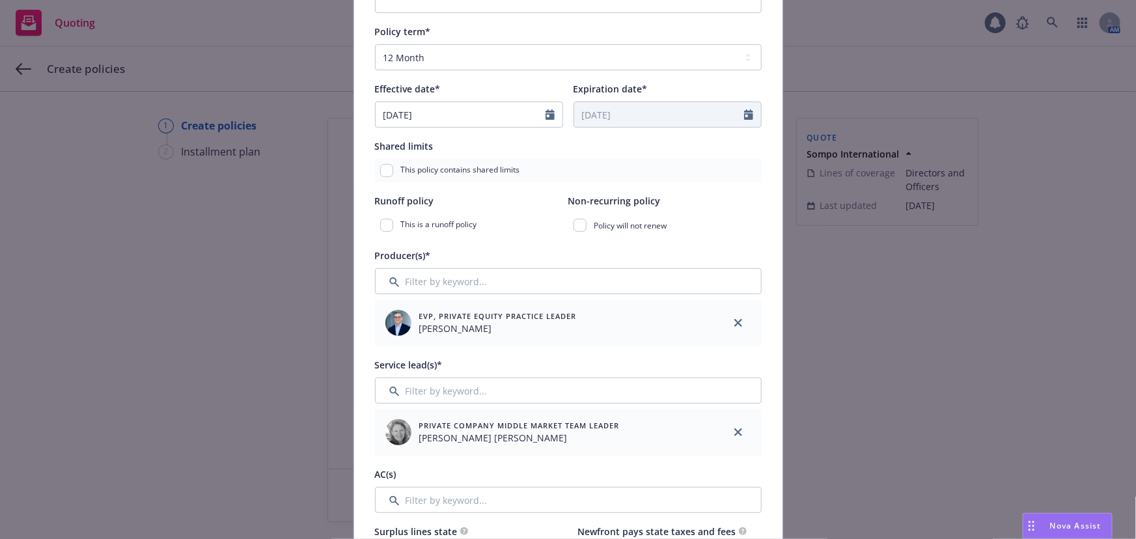
scroll to position [236, 0]
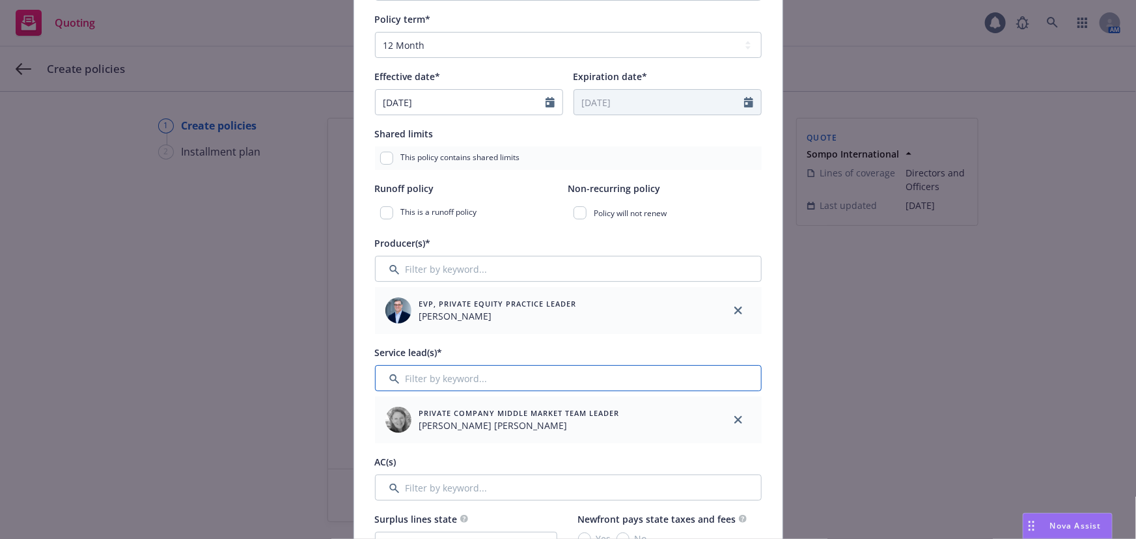
click at [514, 381] on input "Filter by keyword..." at bounding box center [568, 378] width 387 height 26
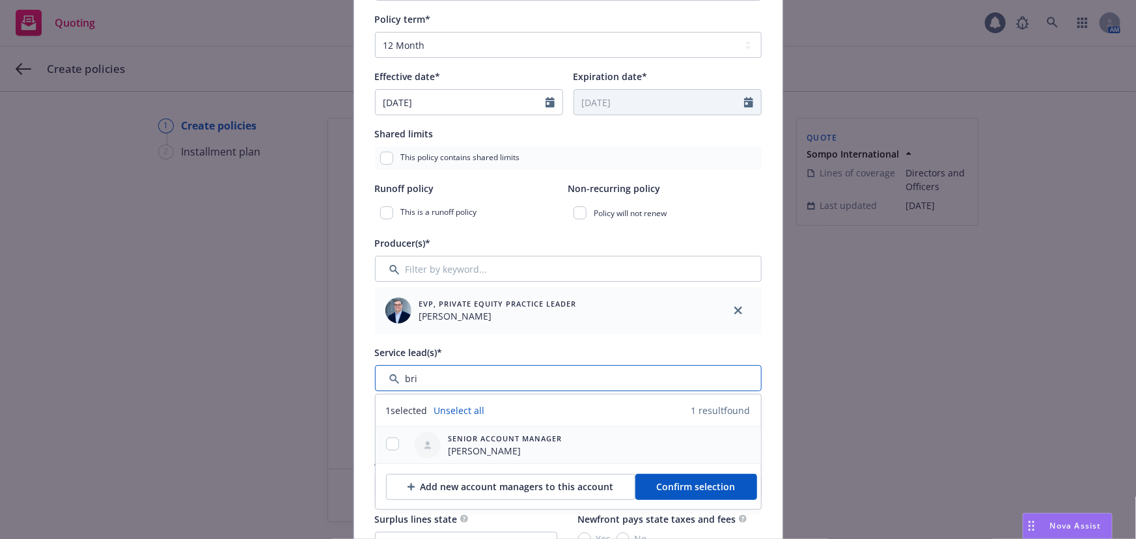
type input "bri"
click at [386, 442] on input "checkbox" at bounding box center [392, 443] width 13 height 13
checkbox input "true"
click at [719, 488] on span "Confirm selection" at bounding box center [696, 486] width 79 height 12
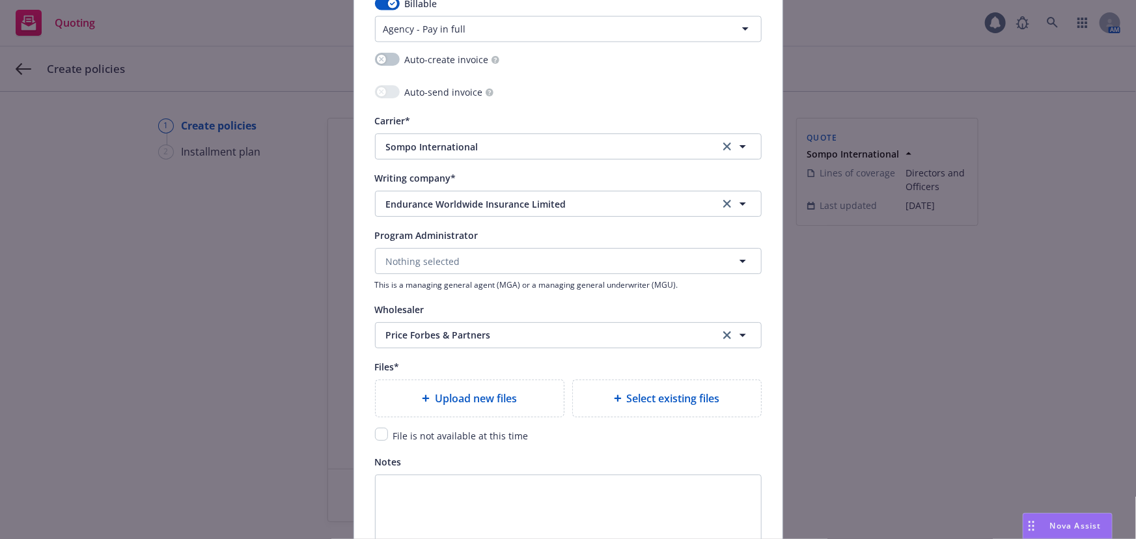
scroll to position [1395, 0]
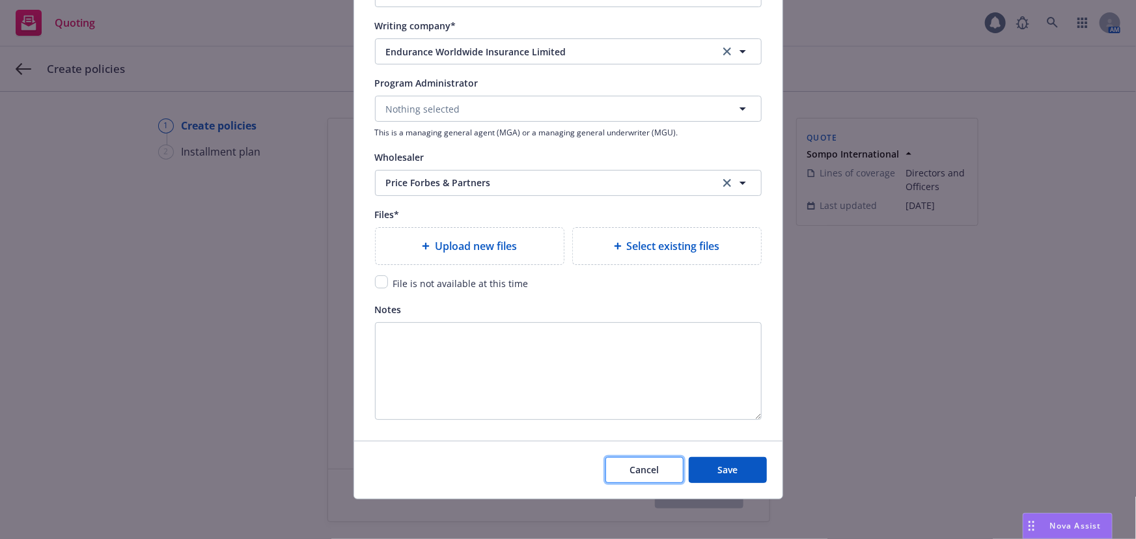
click at [654, 470] on span "Cancel" at bounding box center [643, 469] width 29 height 12
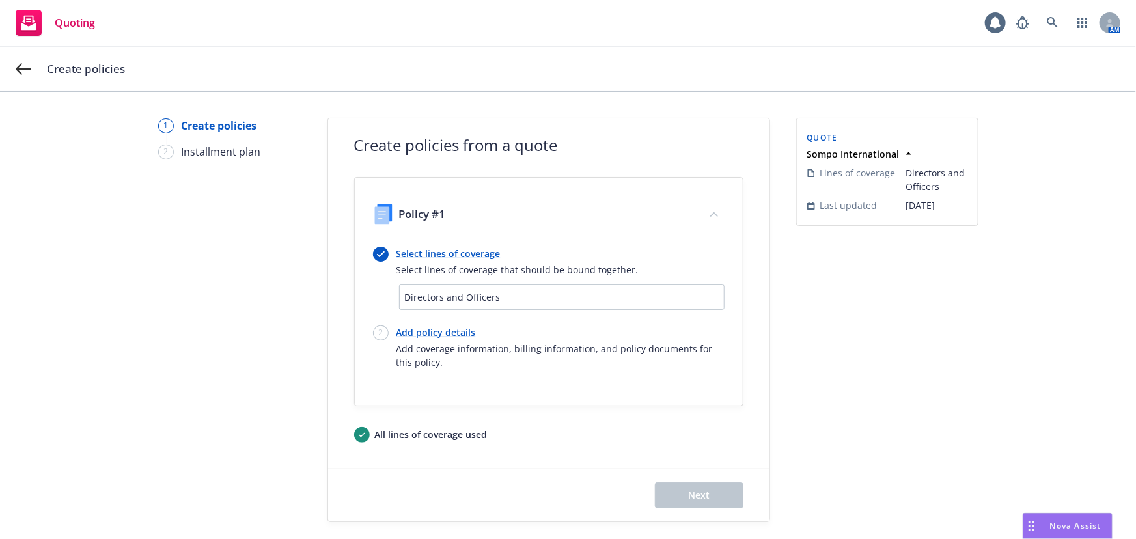
scroll to position [8, 0]
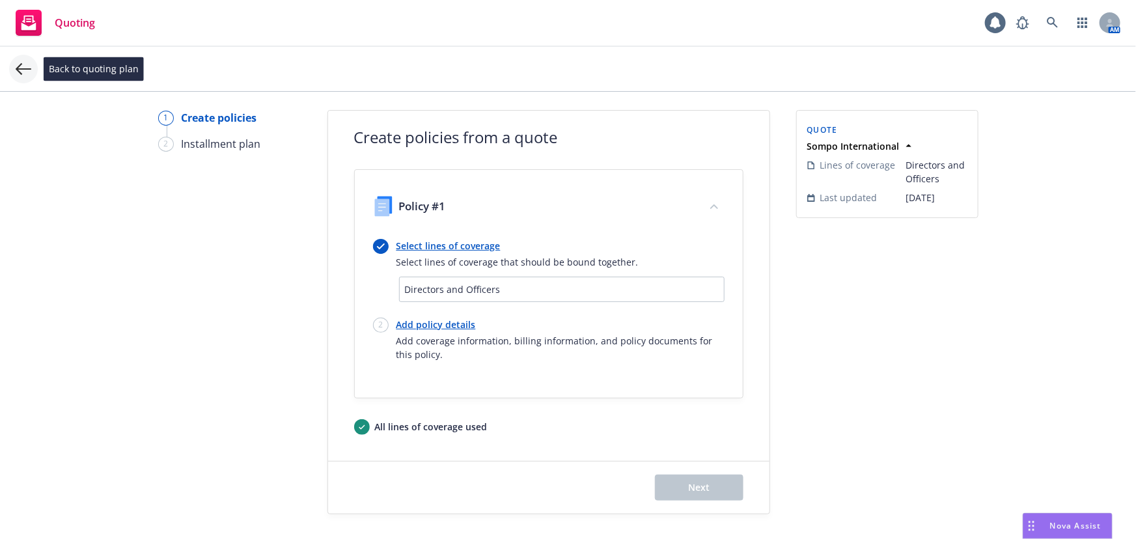
click at [20, 70] on icon at bounding box center [24, 69] width 16 height 16
